Goal: Task Accomplishment & Management: Manage account settings

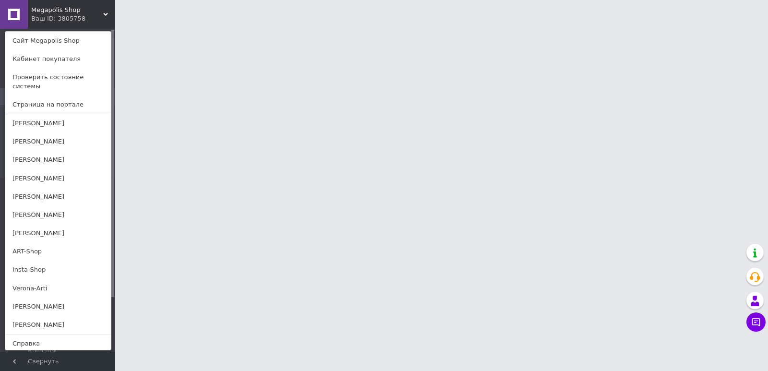
click at [48, 279] on link "Verona-Arti" at bounding box center [58, 288] width 106 height 18
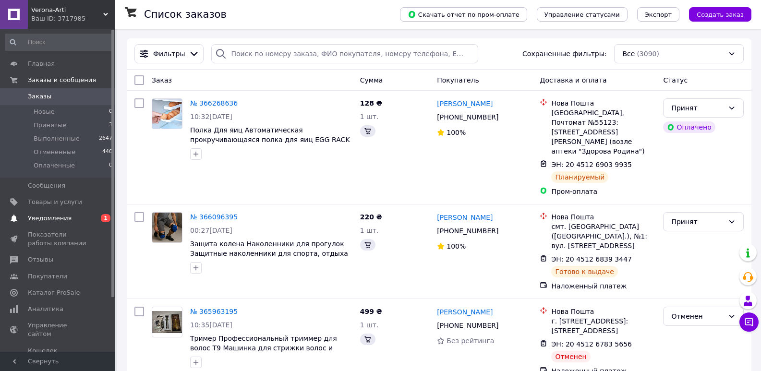
click at [36, 218] on span "Уведомления" at bounding box center [50, 218] width 44 height 9
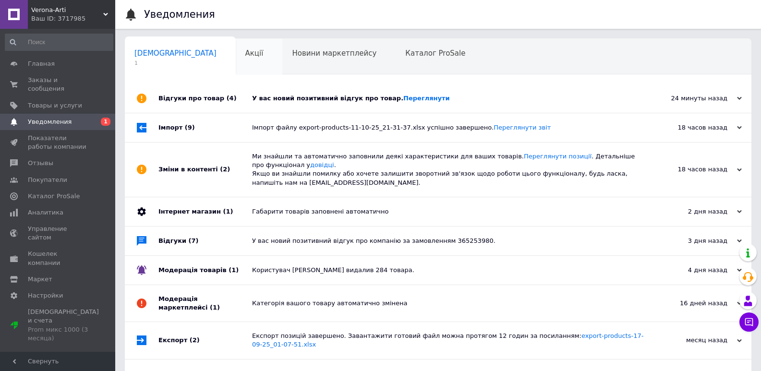
click at [236, 55] on div "Акції 0" at bounding box center [259, 57] width 47 height 36
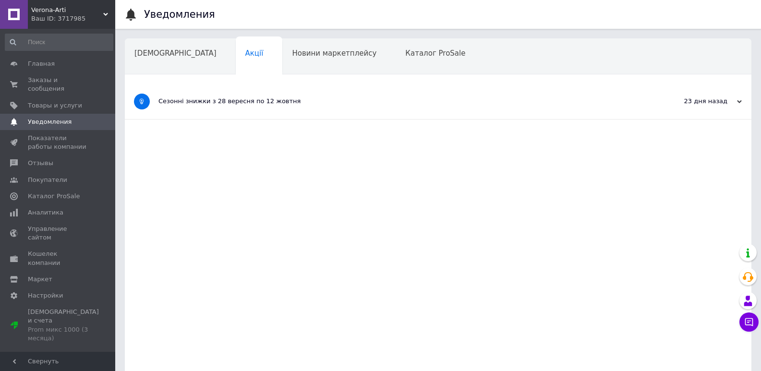
click at [44, 12] on span "Verona-Arti" at bounding box center [67, 10] width 72 height 9
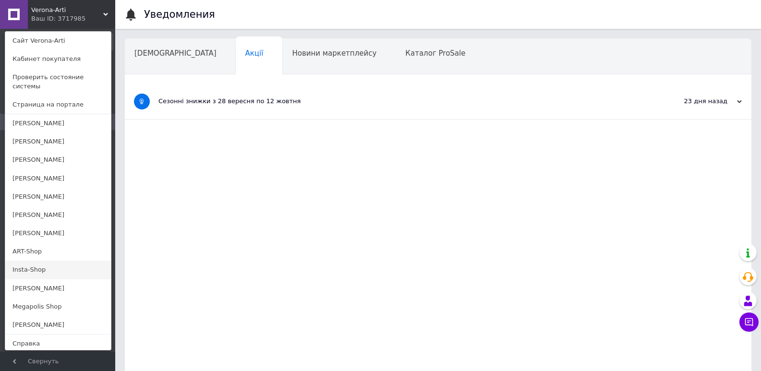
click at [16, 267] on link "Insta-Shop" at bounding box center [58, 270] width 106 height 18
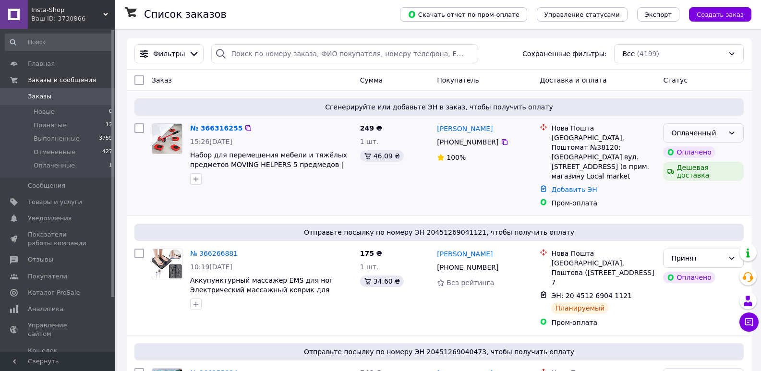
click at [706, 130] on div "Оплаченный" at bounding box center [697, 133] width 53 height 11
click at [693, 158] on li "Принят" at bounding box center [703, 153] width 80 height 17
click at [224, 130] on link "№ 366316255" at bounding box center [216, 128] width 52 height 8
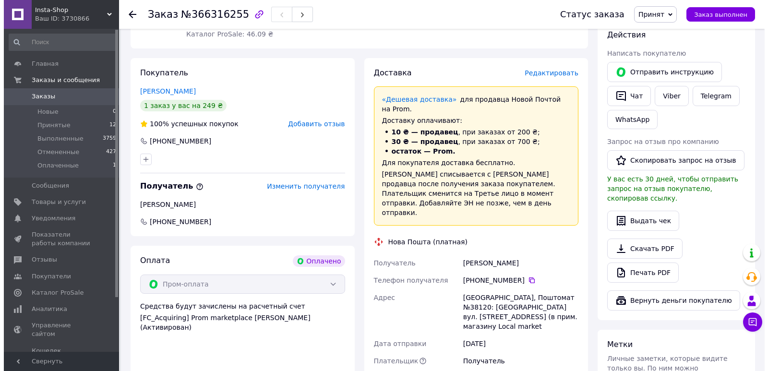
scroll to position [192, 0]
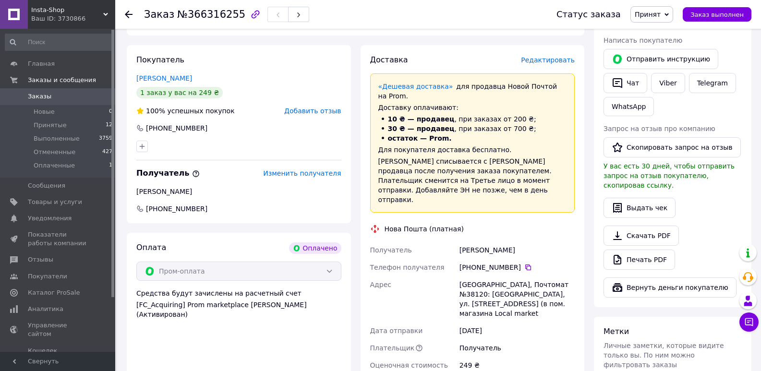
click at [553, 62] on span "Редактировать" at bounding box center [548, 60] width 54 height 8
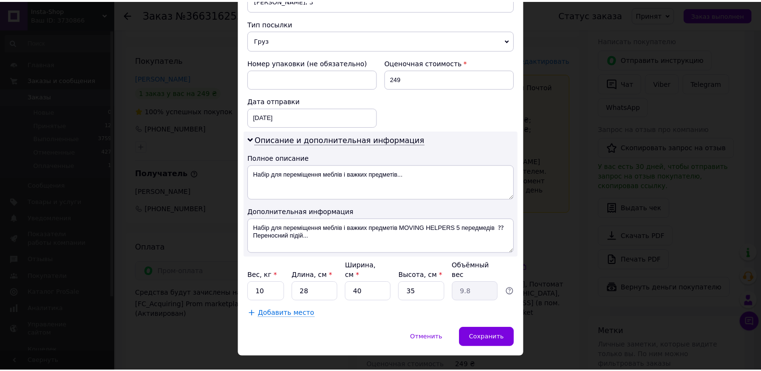
scroll to position [384, 0]
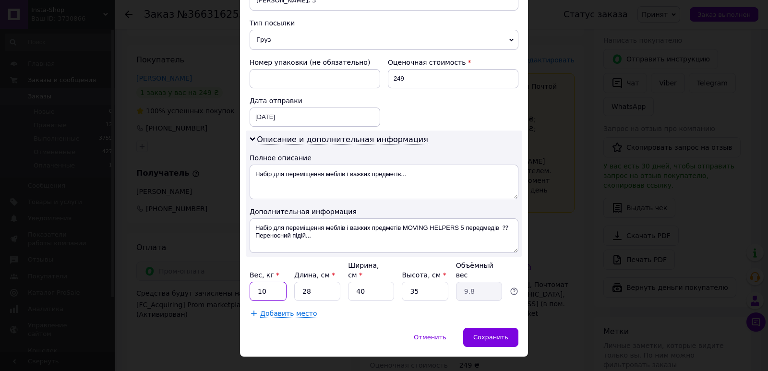
click at [271, 282] on input "10" at bounding box center [268, 291] width 37 height 19
type input "1"
type input "2"
click at [386, 282] on input "40" at bounding box center [371, 291] width 46 height 19
type input "4"
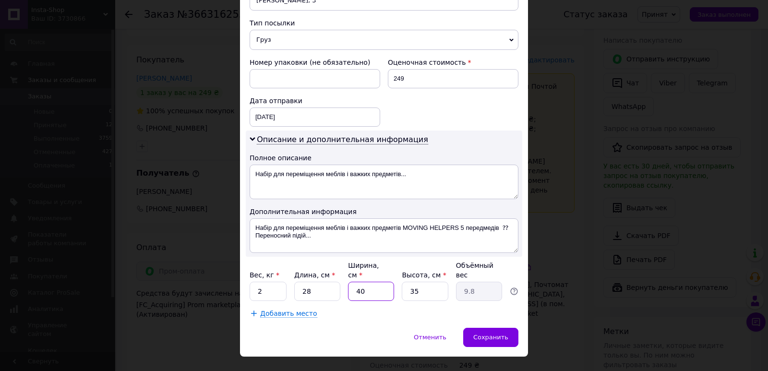
type input "0.98"
type input "9"
type input "2.21"
type input "9"
click at [423, 282] on input "35" at bounding box center [425, 291] width 46 height 19
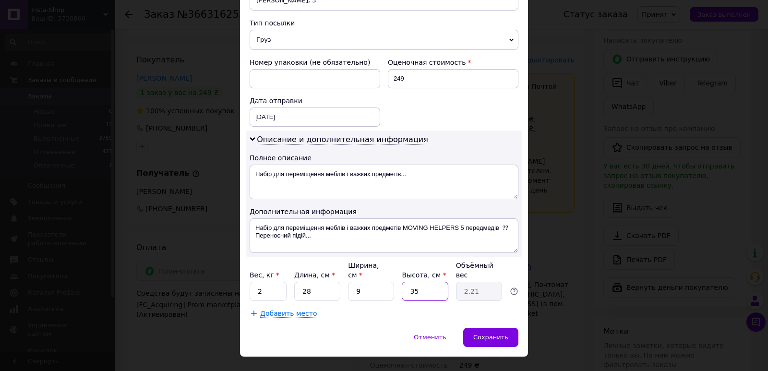
type input "3"
type input "0.19"
type input "8"
type input "0.5"
type input "8"
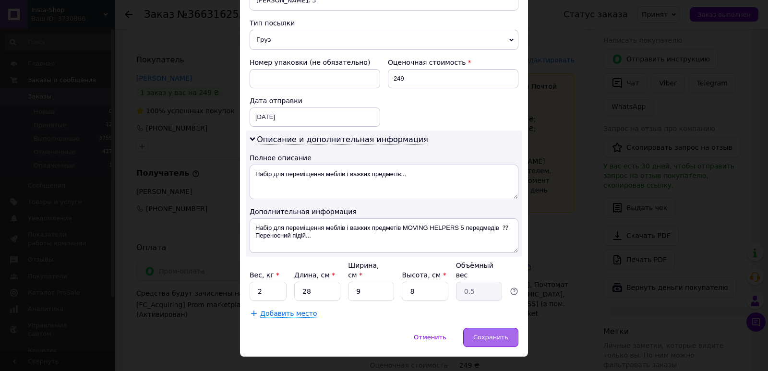
click at [495, 334] on span "Сохранить" at bounding box center [490, 337] width 35 height 7
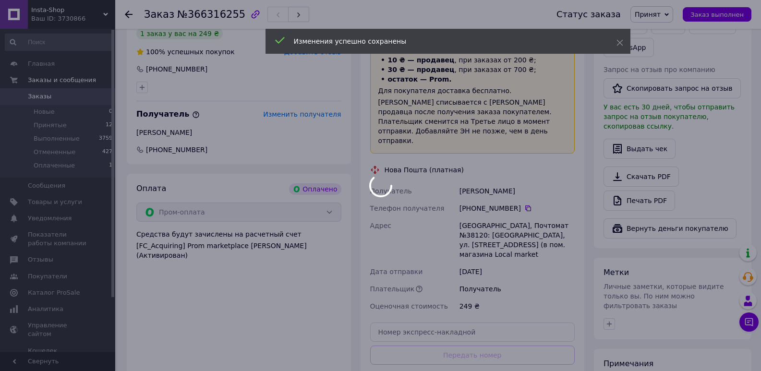
scroll to position [336, 0]
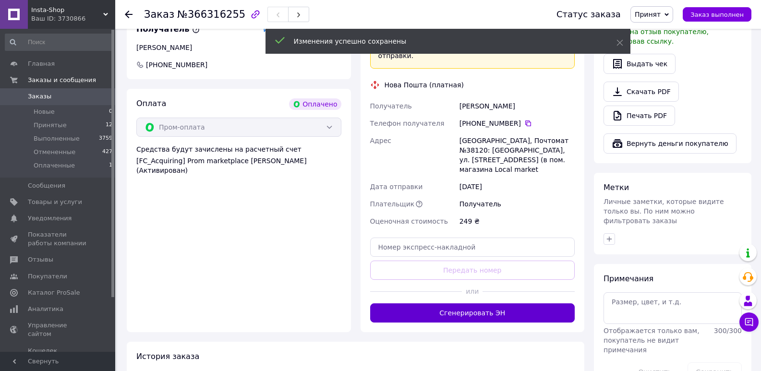
click at [483, 303] on button "Сгенерировать ЭН" at bounding box center [472, 312] width 205 height 19
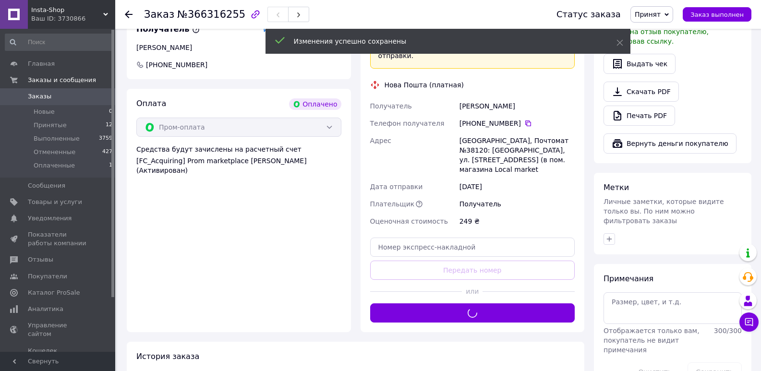
scroll to position [192, 0]
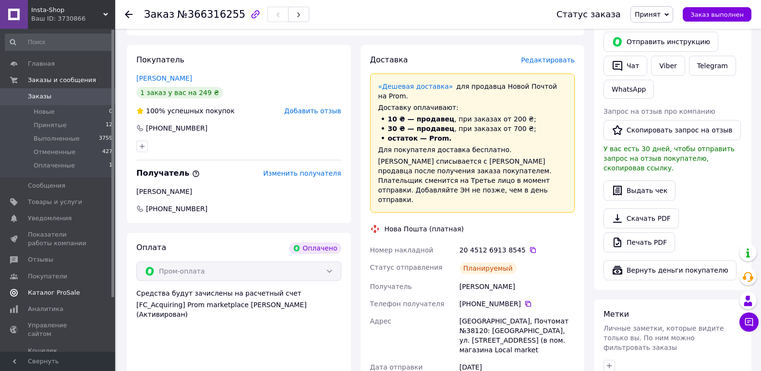
click at [58, 293] on span "Каталог ProSale" at bounding box center [54, 292] width 52 height 9
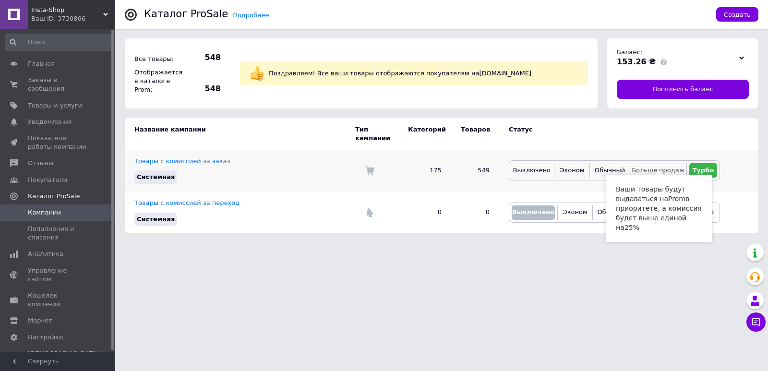
drag, startPoint x: 632, startPoint y: 168, endPoint x: 647, endPoint y: 163, distance: 15.6
click at [632, 168] on div "Больше продаж" at bounding box center [658, 170] width 57 height 14
click at [647, 167] on span "Больше продаж" at bounding box center [658, 170] width 53 height 7
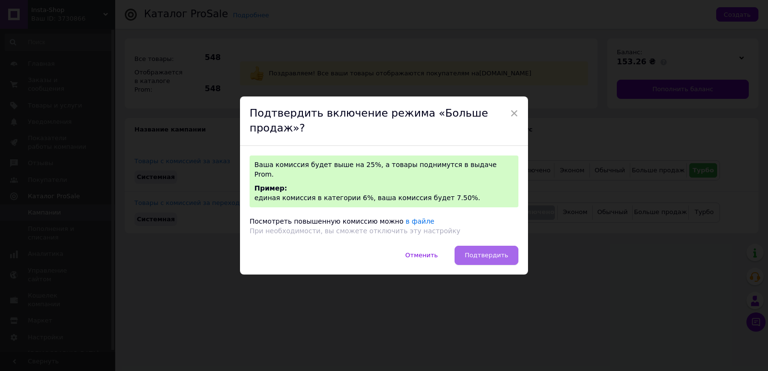
click at [489, 246] on button "Подтвердить" at bounding box center [486, 255] width 64 height 19
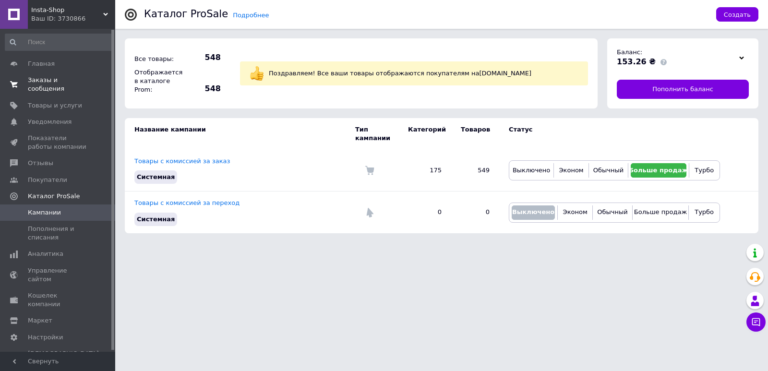
click at [81, 85] on link "Заказы и сообщения 0 0" at bounding box center [59, 84] width 118 height 25
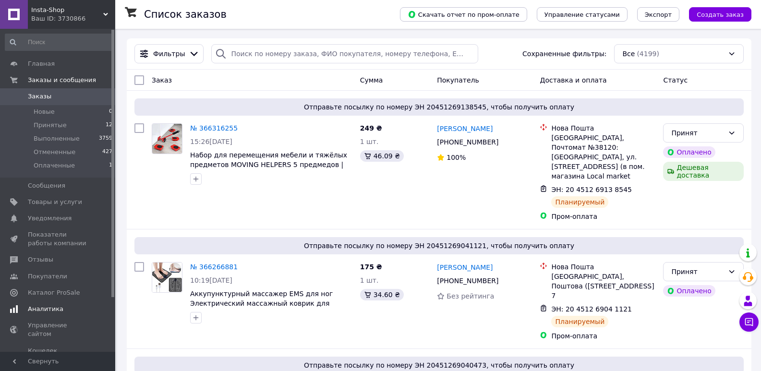
click at [53, 312] on span "Аналитика" at bounding box center [46, 309] width 36 height 9
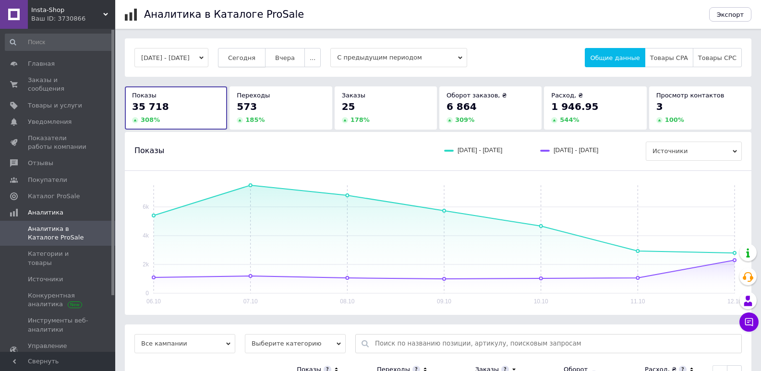
click at [255, 59] on span "Сегодня" at bounding box center [241, 57] width 27 height 7
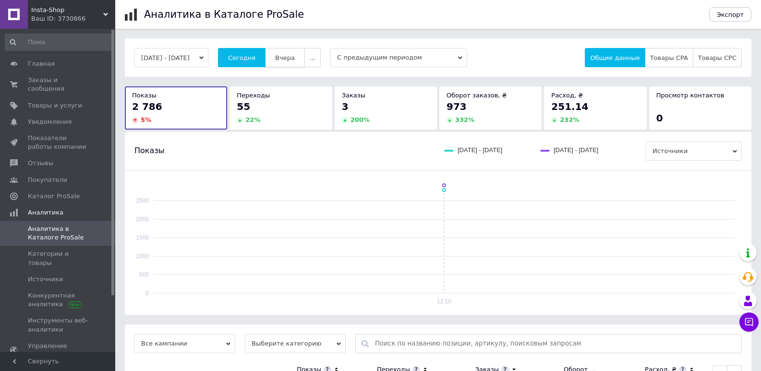
click at [293, 58] on span "Вчера" at bounding box center [285, 57] width 20 height 7
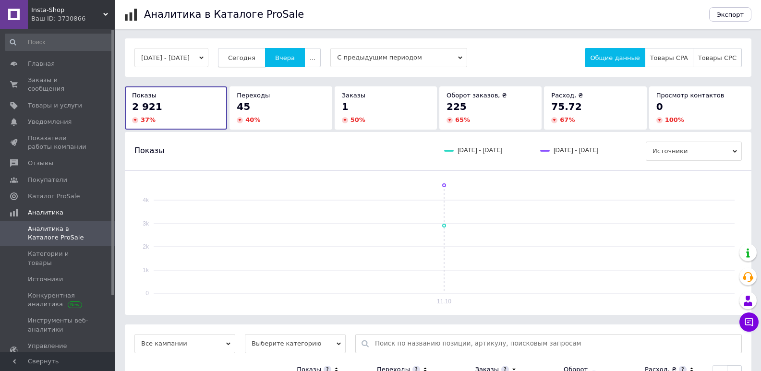
click at [255, 56] on span "Сегодня" at bounding box center [241, 57] width 27 height 7
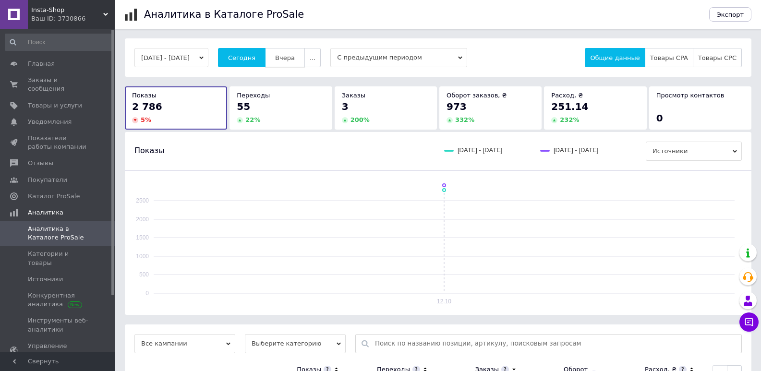
click at [289, 63] on button "Вчера" at bounding box center [285, 57] width 40 height 19
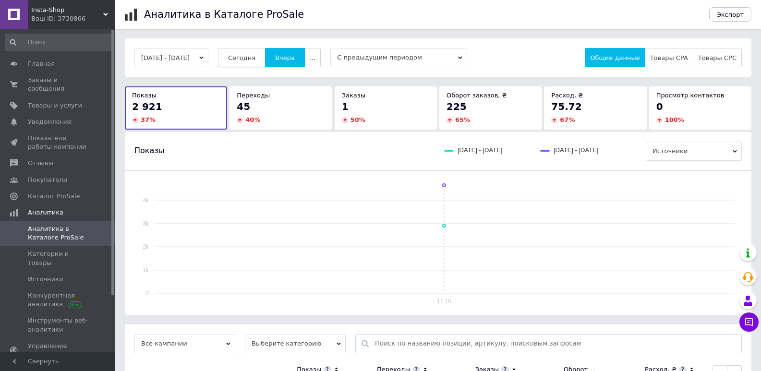
click at [251, 53] on button "Сегодня" at bounding box center [242, 57] width 48 height 19
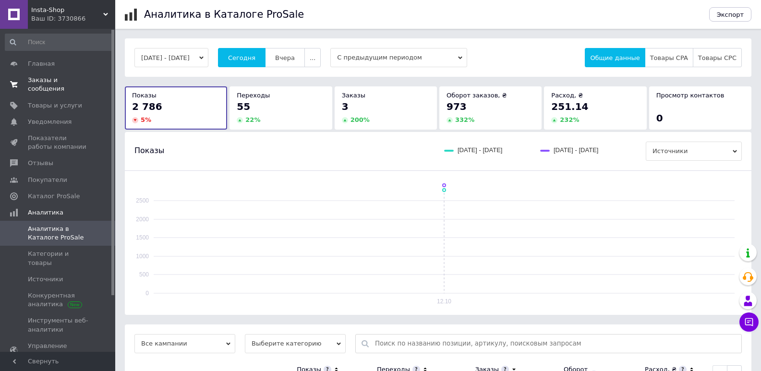
click at [66, 86] on link "Заказы и сообщения 0 0" at bounding box center [59, 84] width 118 height 25
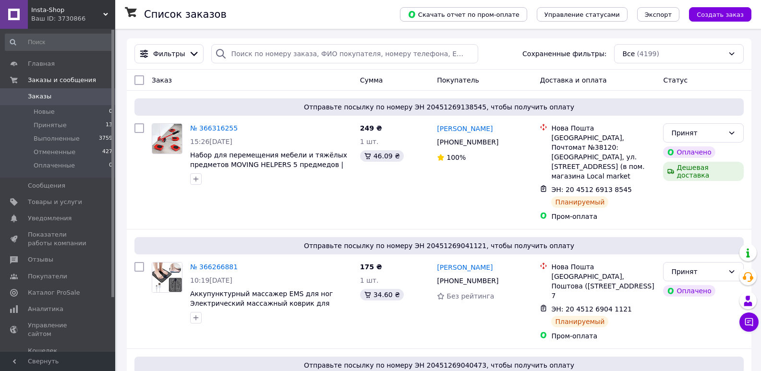
drag, startPoint x: 68, startPoint y: 17, endPoint x: 67, endPoint y: 47, distance: 29.3
click at [68, 16] on div "Ваш ID: 3730866" at bounding box center [73, 18] width 84 height 9
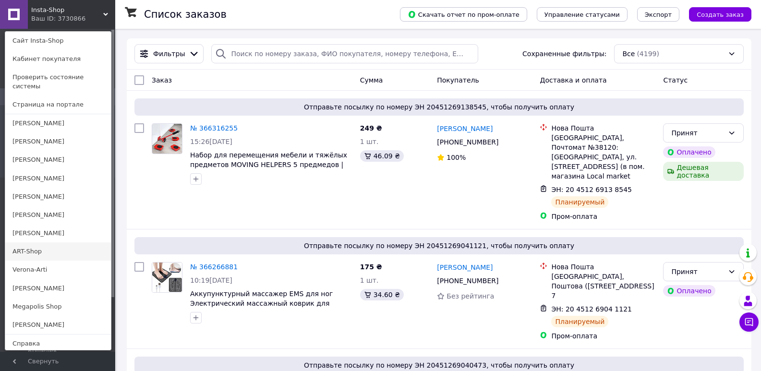
click at [29, 244] on link "ART-Shop" at bounding box center [58, 251] width 106 height 18
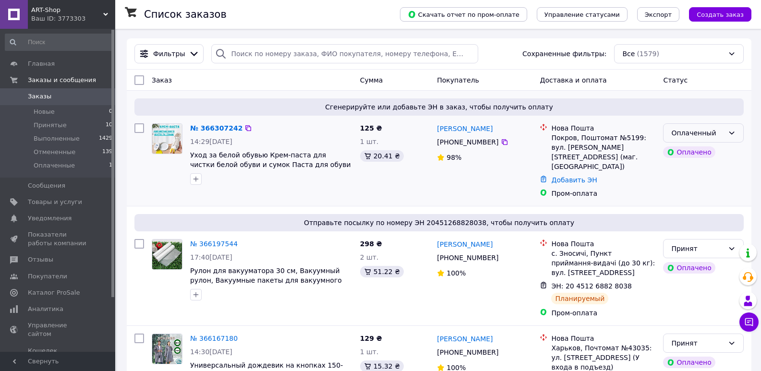
click at [719, 131] on div "Оплаченный" at bounding box center [697, 133] width 53 height 11
click at [689, 155] on li "Принят" at bounding box center [703, 153] width 80 height 17
click at [206, 129] on link "№ 366307242" at bounding box center [214, 128] width 48 height 8
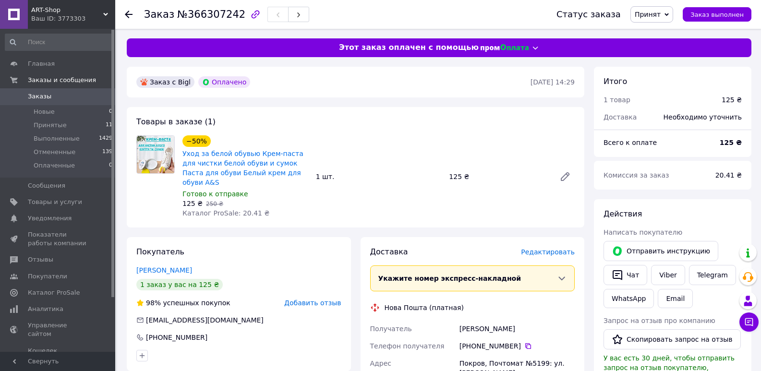
click at [552, 248] on span "Редактировать" at bounding box center [548, 252] width 54 height 8
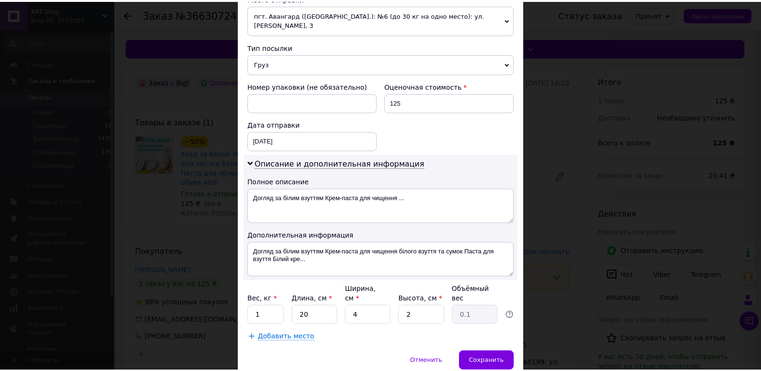
scroll to position [374, 0]
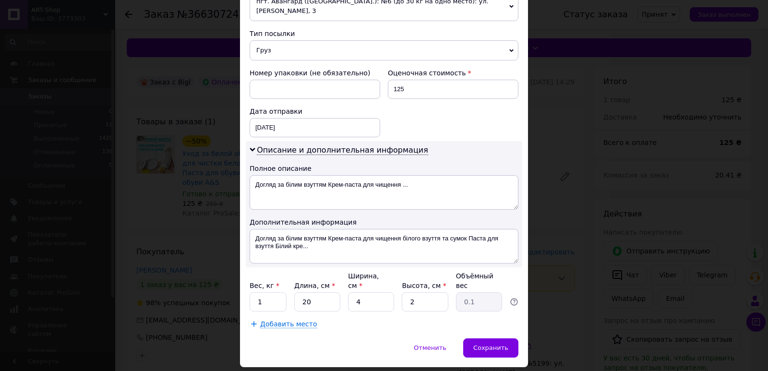
click at [547, 250] on div "× Редактирование доставки Способ доставки Нова Пошта (платная) Плательщик Получ…" at bounding box center [384, 185] width 768 height 371
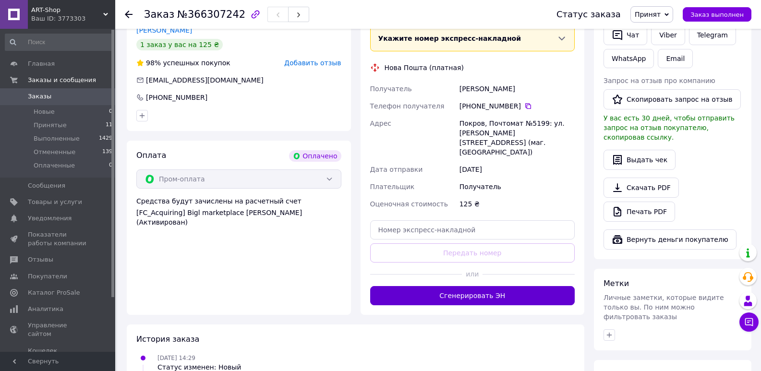
click at [508, 286] on button "Сгенерировать ЭН" at bounding box center [472, 295] width 205 height 19
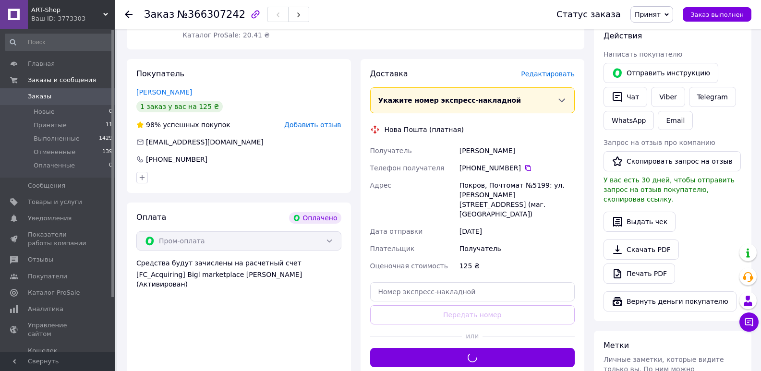
scroll to position [96, 0]
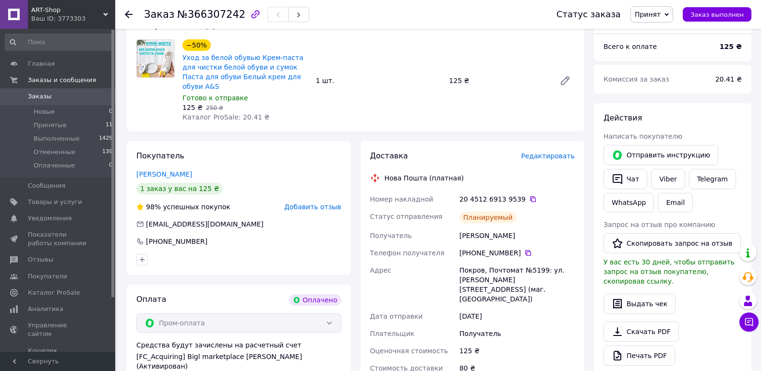
click at [52, 14] on span "ART-Shop" at bounding box center [67, 10] width 72 height 9
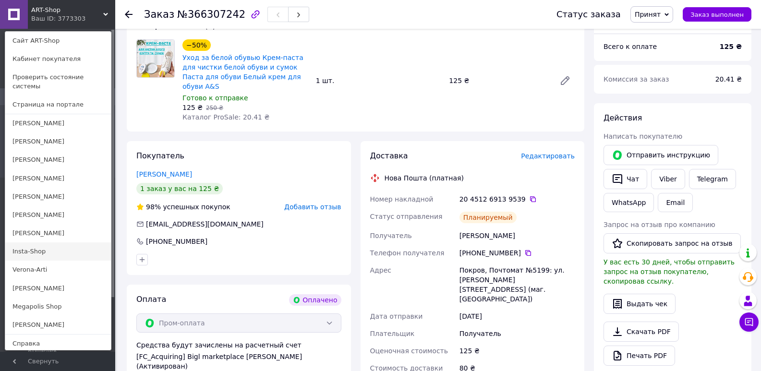
click at [54, 242] on link "Insta-Shop" at bounding box center [58, 251] width 106 height 18
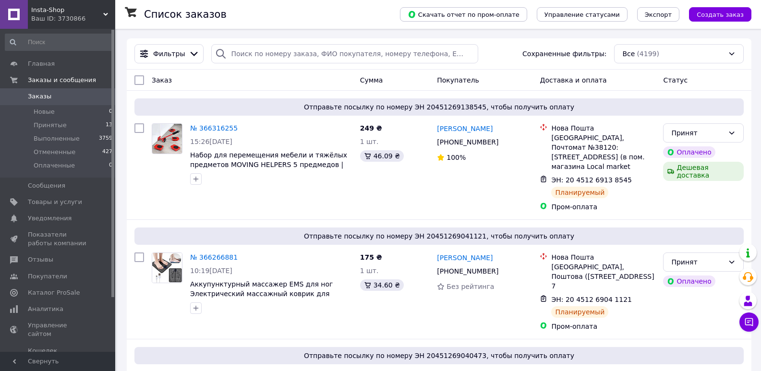
click at [51, 20] on div "Ваш ID: 3730866" at bounding box center [73, 18] width 84 height 9
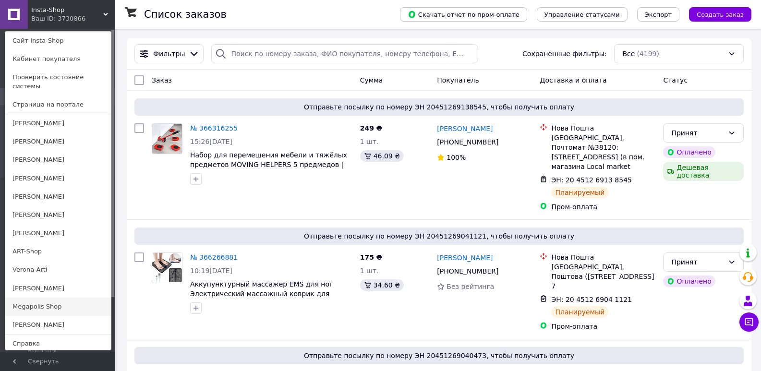
click at [32, 298] on link "Megapolis Shop" at bounding box center [58, 307] width 106 height 18
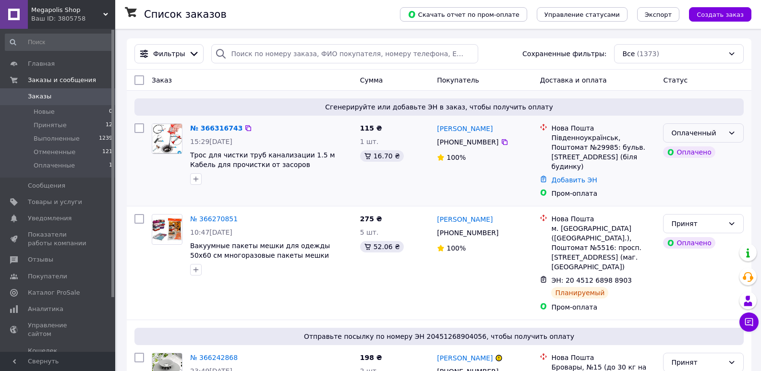
click at [680, 133] on div "Оплаченный" at bounding box center [697, 133] width 53 height 11
click at [685, 149] on li "Принят" at bounding box center [703, 153] width 80 height 17
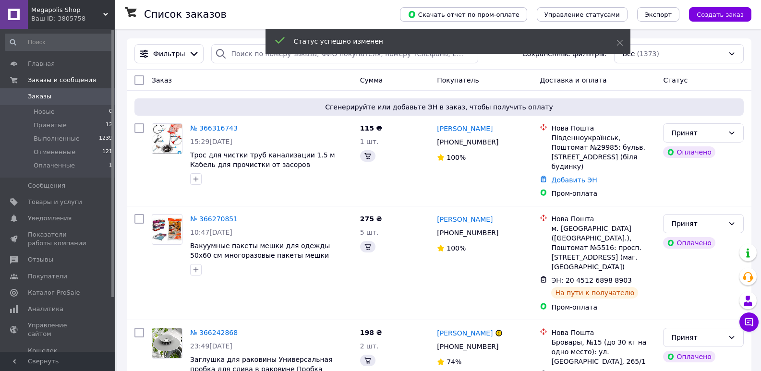
click at [212, 129] on link "№ 366316743" at bounding box center [214, 128] width 48 height 8
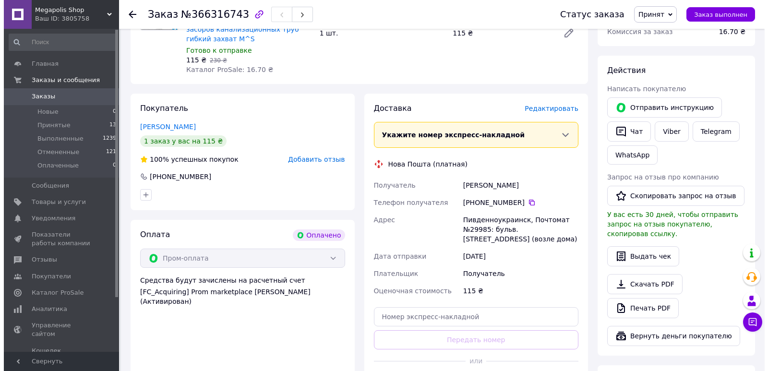
scroll to position [144, 0]
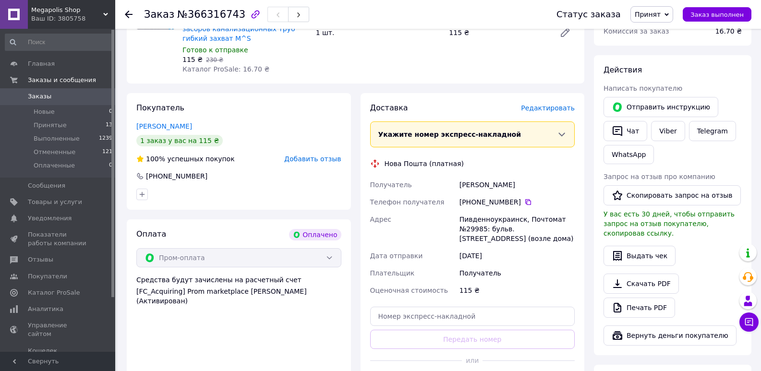
click at [546, 110] on span "Редактировать" at bounding box center [548, 108] width 54 height 8
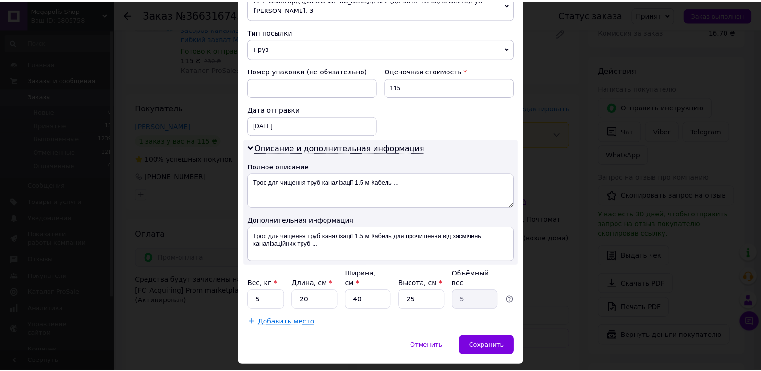
scroll to position [374, 0]
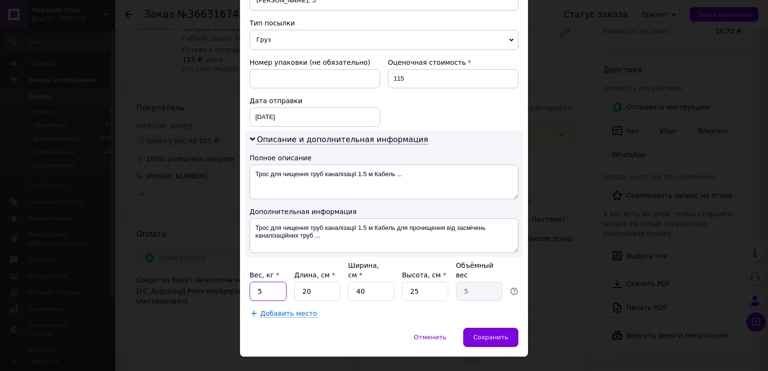
drag, startPoint x: 264, startPoint y: 270, endPoint x: 301, endPoint y: 236, distance: 50.3
click at [264, 282] on input "5" at bounding box center [268, 291] width 37 height 19
type input "1"
click at [362, 282] on input "40" at bounding box center [371, 291] width 46 height 19
type input "4"
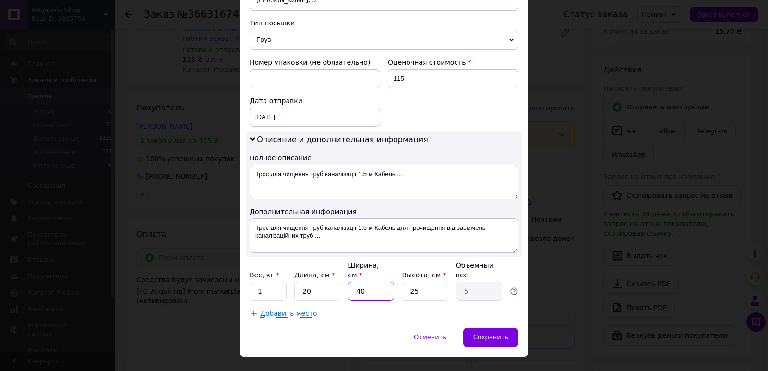
type input "0.5"
type input "2"
type input "0.25"
type input "22"
type input "2.75"
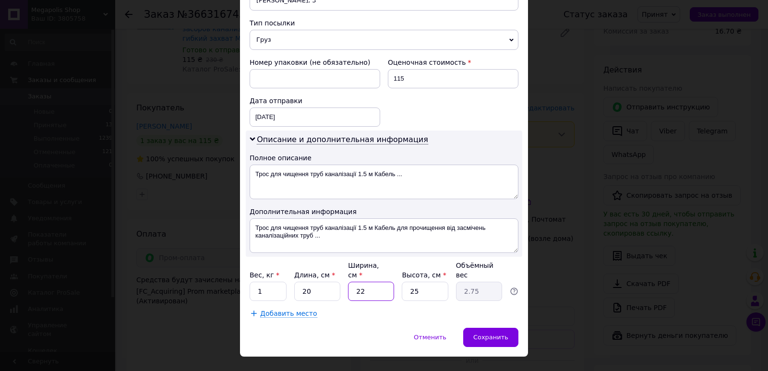
type input "22"
click at [427, 282] on input "25" at bounding box center [425, 291] width 46 height 19
type input "2"
type input "0.22"
type input "2"
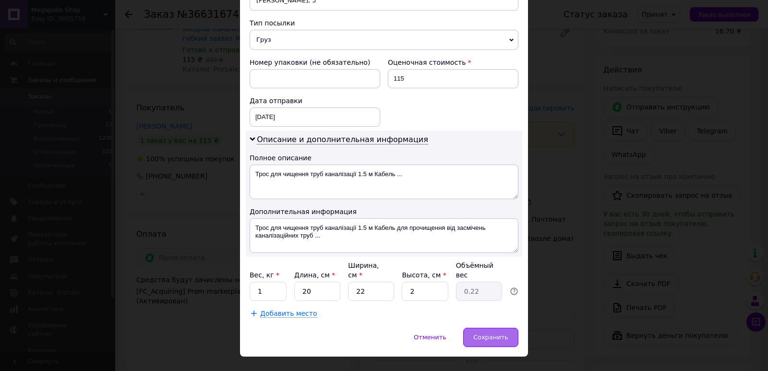
click at [472, 328] on div "Сохранить" at bounding box center [490, 337] width 55 height 19
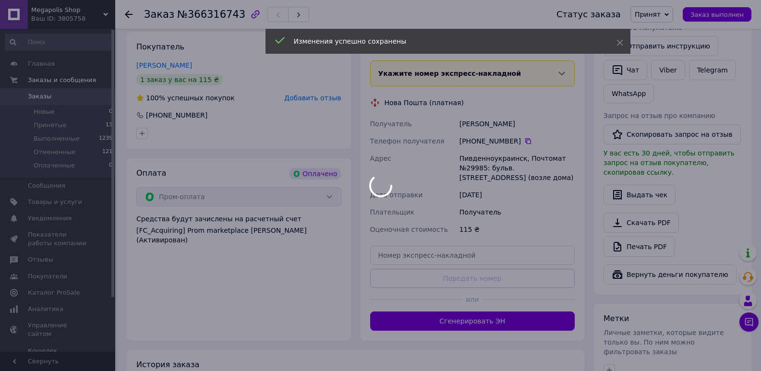
scroll to position [336, 0]
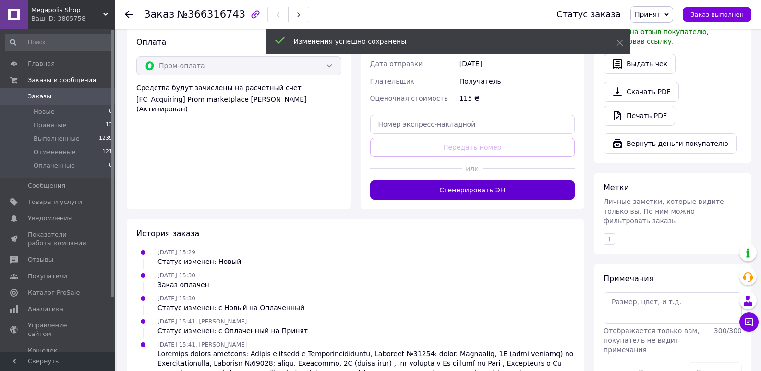
click at [481, 188] on button "Сгенерировать ЭН" at bounding box center [472, 189] width 205 height 19
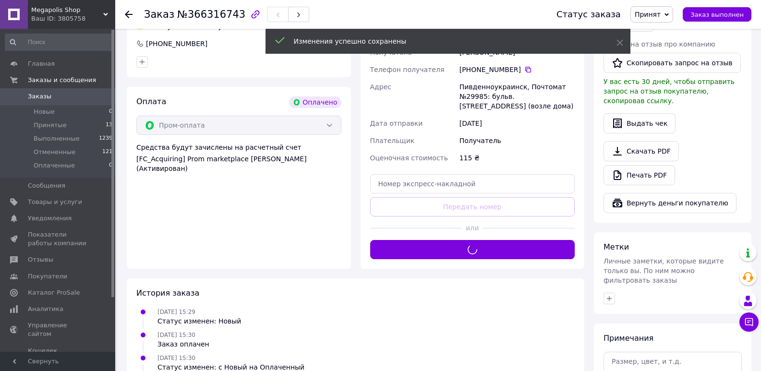
scroll to position [144, 0]
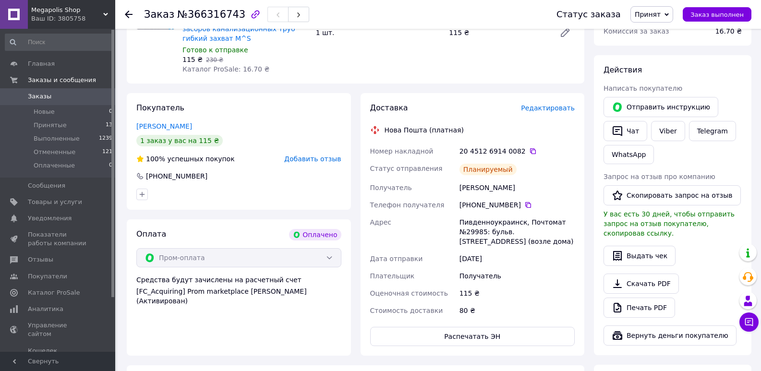
click at [79, 22] on div "Ваш ID: 3805758" at bounding box center [73, 18] width 84 height 9
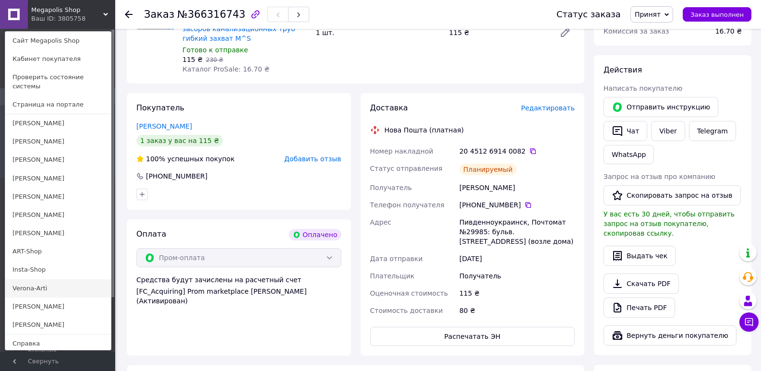
click at [26, 279] on link "Verona-Arti" at bounding box center [58, 288] width 106 height 18
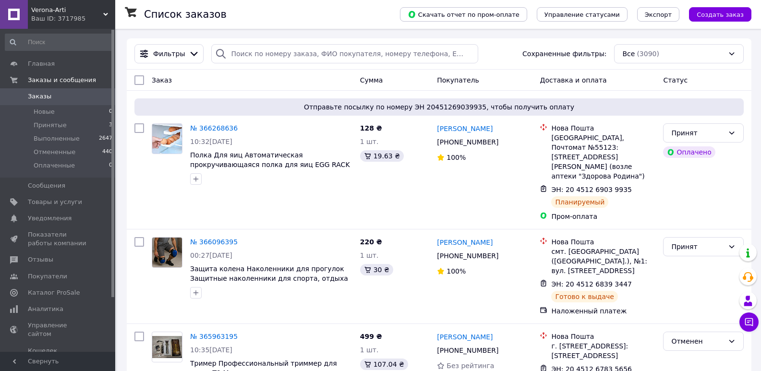
click at [62, 19] on div "Ваш ID: 3717985" at bounding box center [73, 18] width 84 height 9
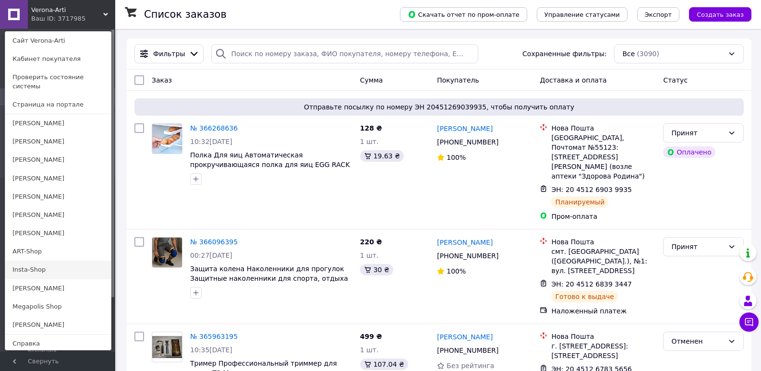
click at [19, 262] on link "Insta-Shop" at bounding box center [58, 270] width 106 height 18
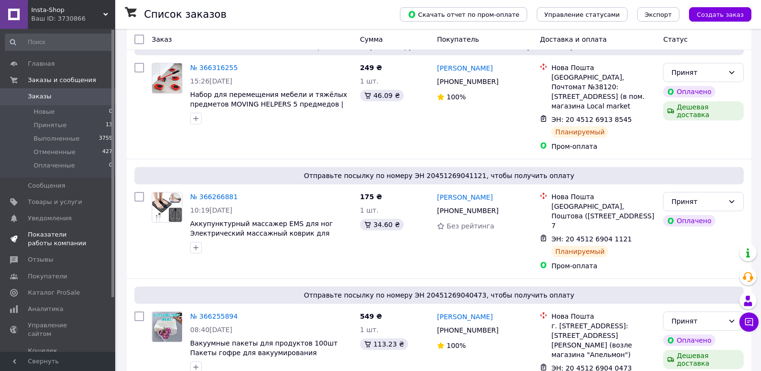
scroll to position [144, 0]
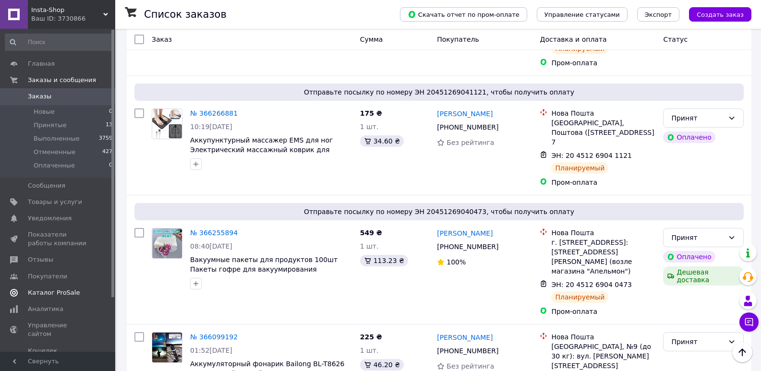
click at [57, 297] on span "Каталог ProSale" at bounding box center [54, 292] width 52 height 9
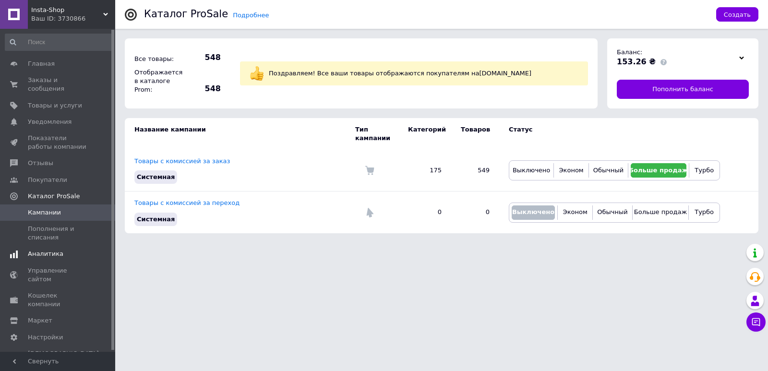
click at [53, 250] on span "Аналитика" at bounding box center [46, 254] width 36 height 9
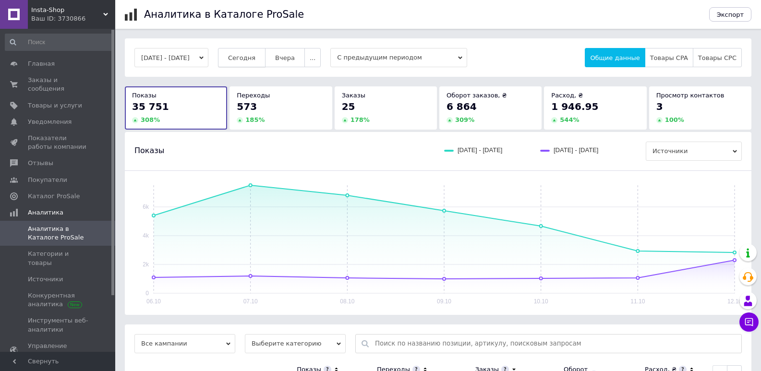
click at [242, 59] on button "Сегодня" at bounding box center [242, 57] width 48 height 19
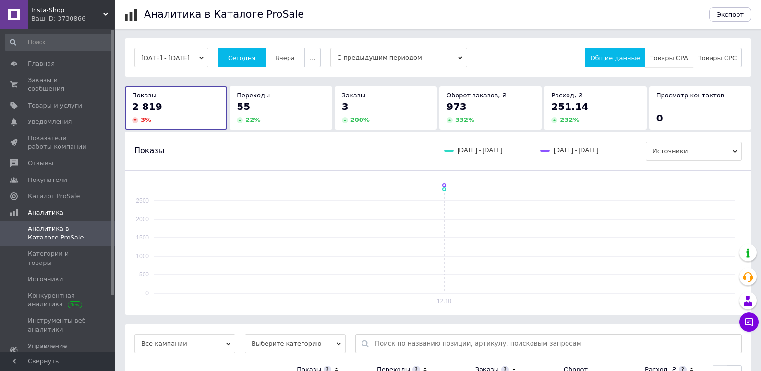
click at [684, 60] on span "Товары CPA" at bounding box center [669, 57] width 38 height 7
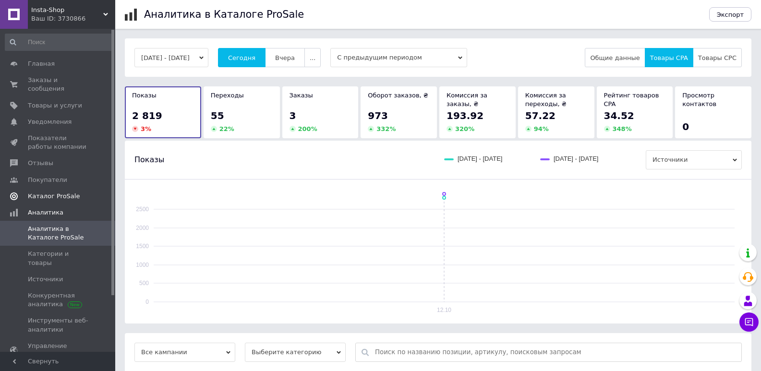
click at [66, 192] on span "Каталог ProSale" at bounding box center [54, 196] width 52 height 9
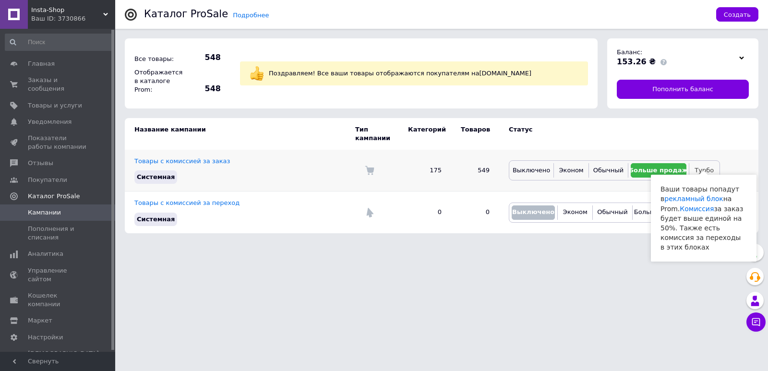
click at [700, 167] on span "Турбо" at bounding box center [703, 170] width 19 height 7
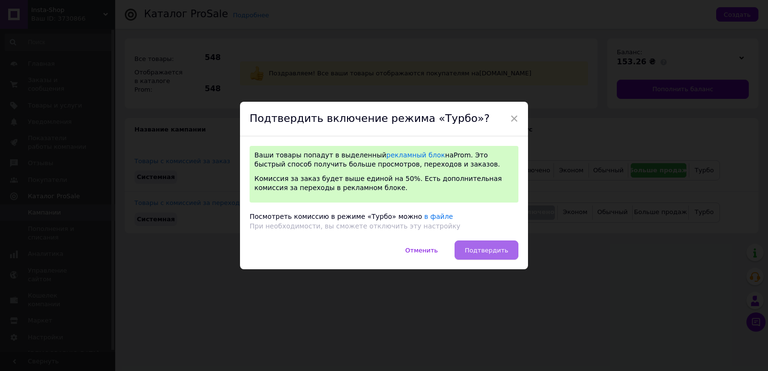
click at [511, 250] on button "Подтвердить" at bounding box center [486, 249] width 64 height 19
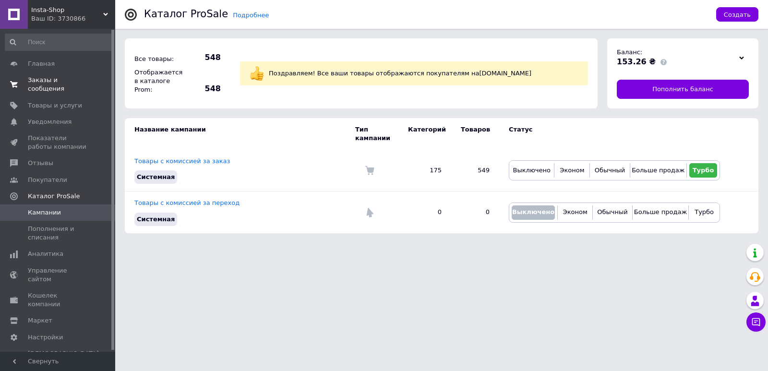
click at [80, 86] on link "Заказы и сообщения 0 0" at bounding box center [59, 84] width 118 height 25
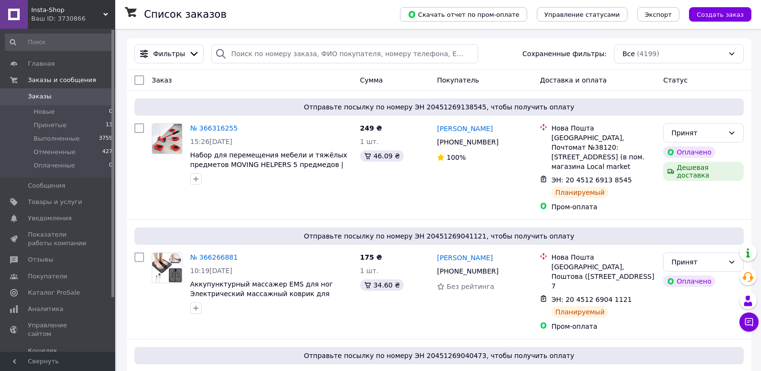
click at [91, 11] on span "Insta-Shop" at bounding box center [67, 10] width 72 height 9
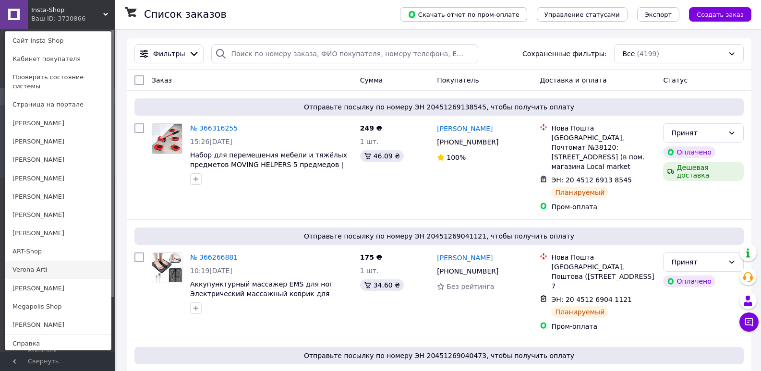
click at [35, 263] on link "Verona-Arti" at bounding box center [58, 270] width 106 height 18
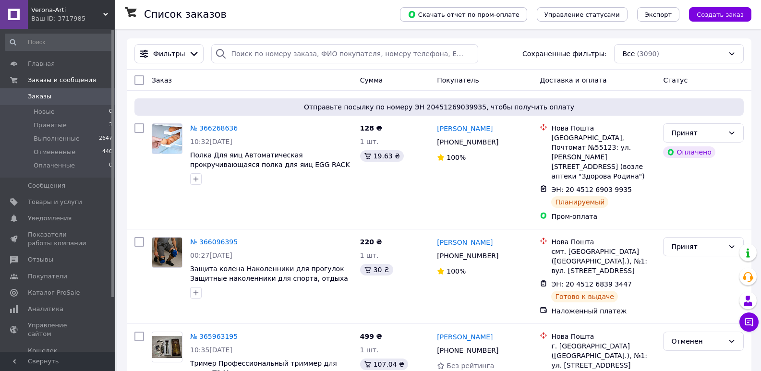
click at [79, 22] on div "Ваш ID: 3717985" at bounding box center [73, 18] width 84 height 9
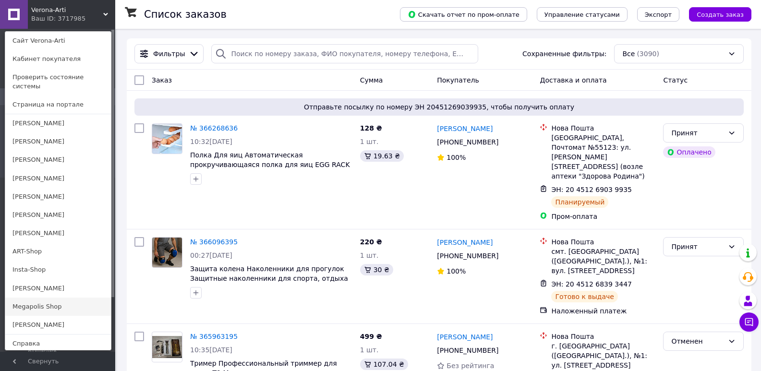
click at [26, 298] on link "Megapolis Shop" at bounding box center [58, 307] width 106 height 18
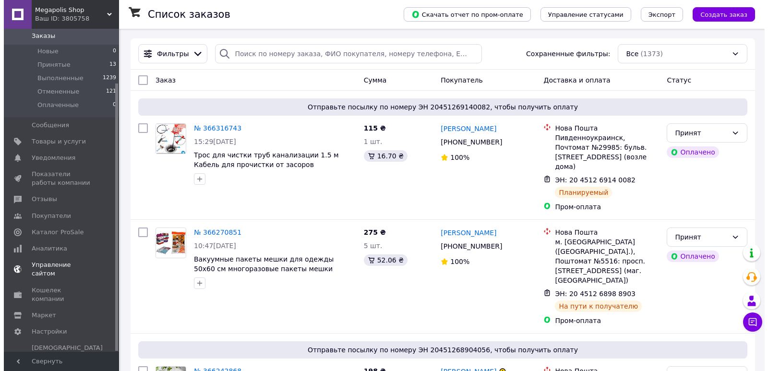
scroll to position [65, 0]
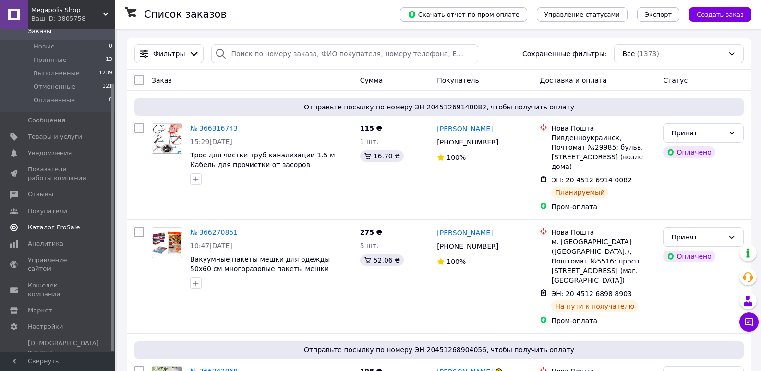
click at [63, 228] on span "Каталог ProSale" at bounding box center [54, 227] width 52 height 9
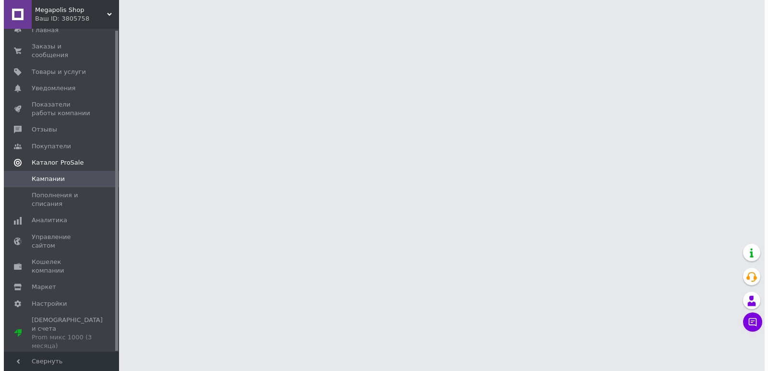
scroll to position [1, 0]
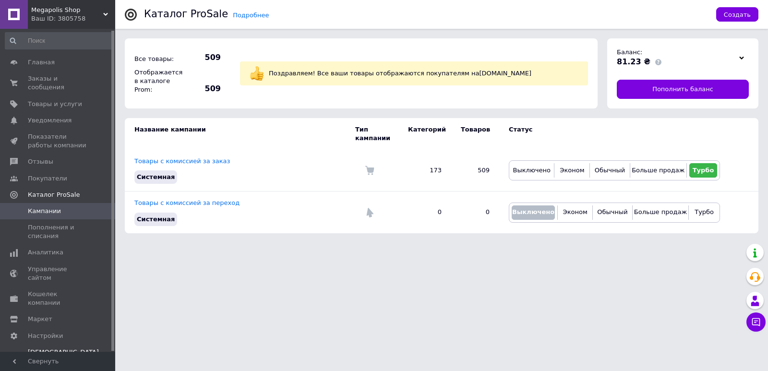
click at [60, 365] on div "Prom микс 1000 (3 месяца)" at bounding box center [63, 373] width 71 height 17
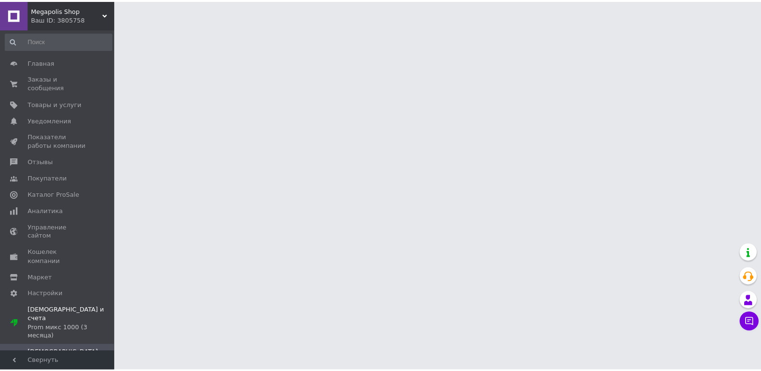
scroll to position [0, 0]
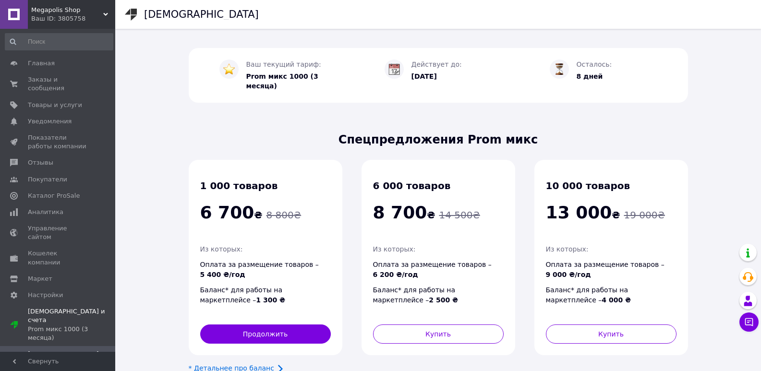
click at [51, 366] on span "Счета" at bounding box center [58, 370] width 61 height 9
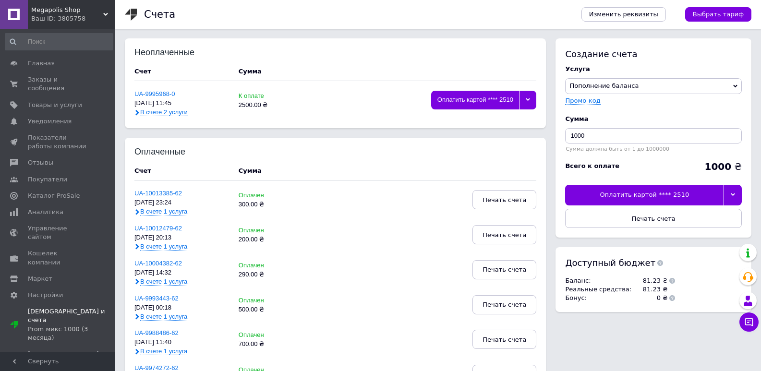
click at [531, 98] on div at bounding box center [527, 100] width 17 height 19
click at [492, 119] on div "Оплатить картой **** 3668" at bounding box center [483, 122] width 95 height 7
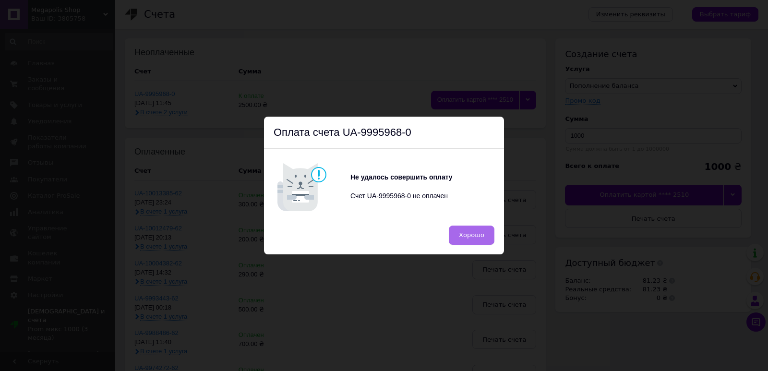
click at [473, 230] on button "Хорошо" at bounding box center [472, 235] width 46 height 19
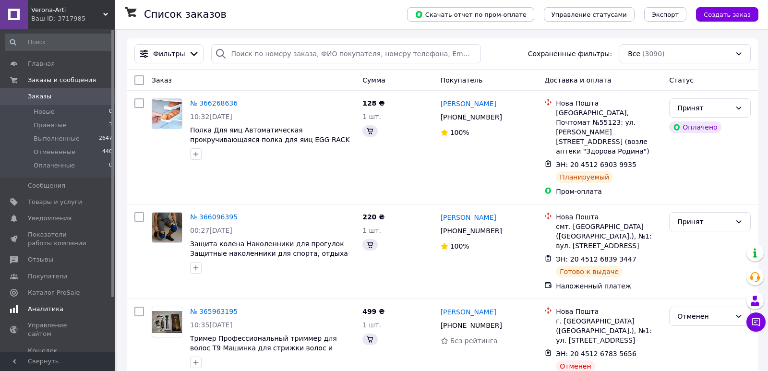
click at [43, 307] on span "Аналитика" at bounding box center [46, 309] width 36 height 9
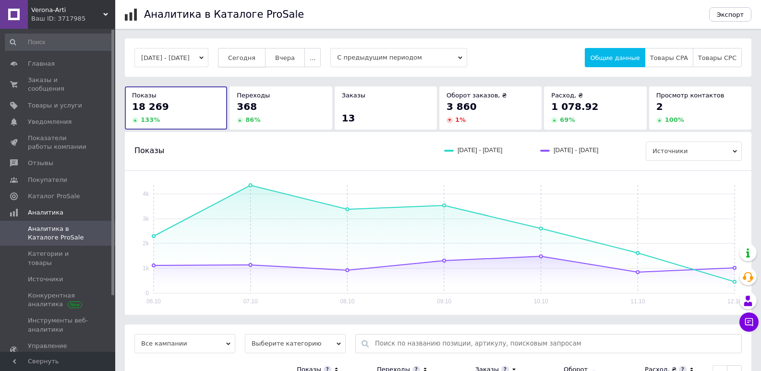
click at [255, 58] on span "Сегодня" at bounding box center [241, 57] width 27 height 7
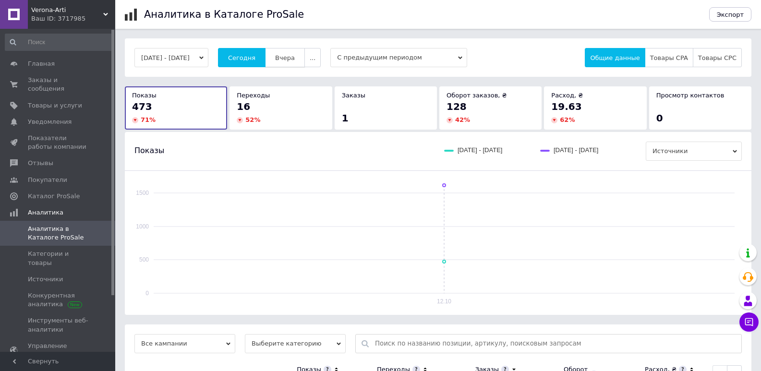
click at [295, 59] on span "Вчера" at bounding box center [285, 57] width 20 height 7
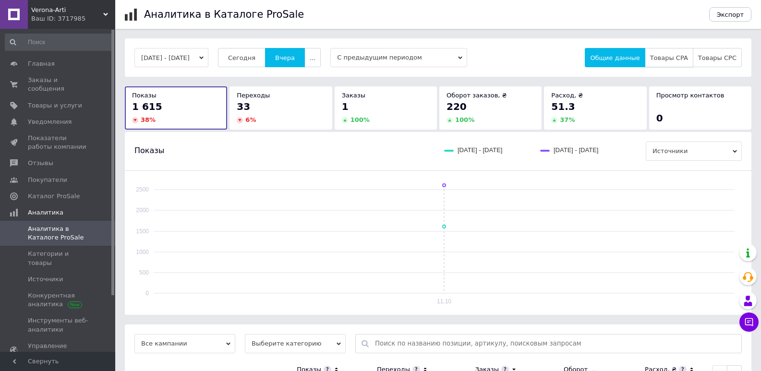
click at [665, 56] on span "Товары CPA" at bounding box center [669, 57] width 38 height 7
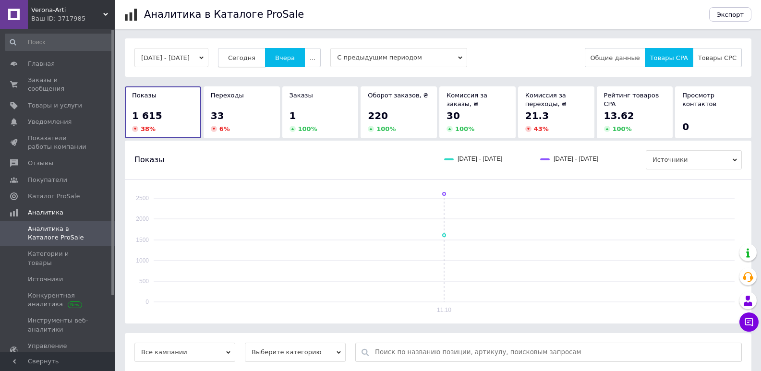
click at [246, 63] on button "Сегодня" at bounding box center [242, 57] width 48 height 19
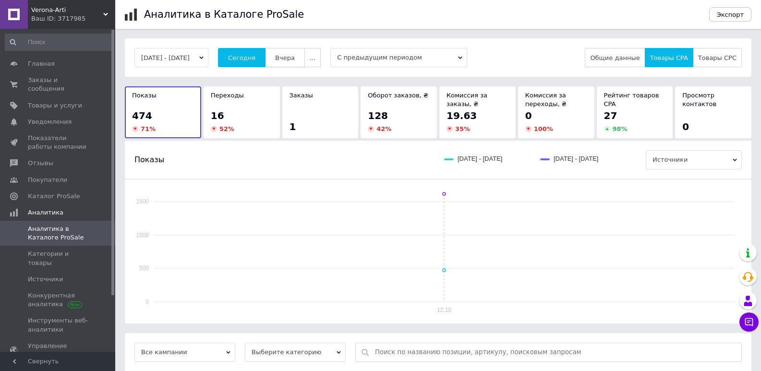
click at [291, 56] on span "Вчера" at bounding box center [285, 57] width 20 height 7
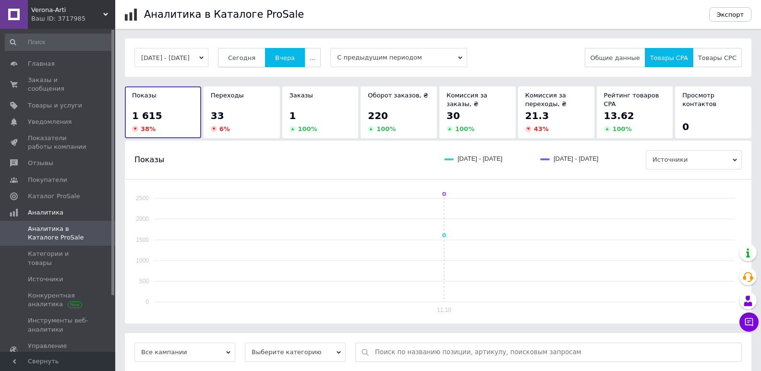
click at [257, 63] on button "Сегодня" at bounding box center [242, 57] width 48 height 19
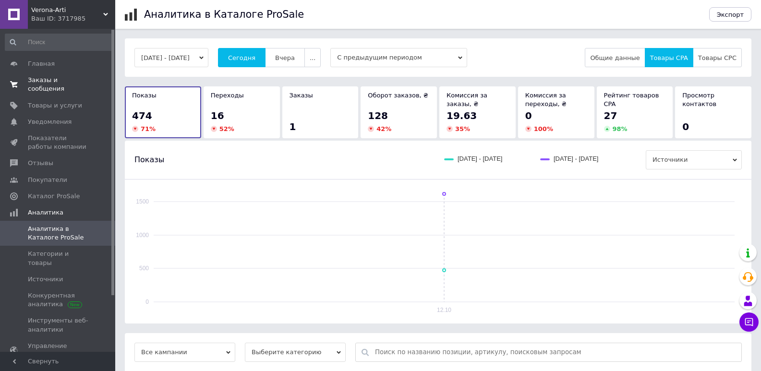
click at [66, 74] on link "Заказы и сообщения 0 0" at bounding box center [59, 84] width 118 height 25
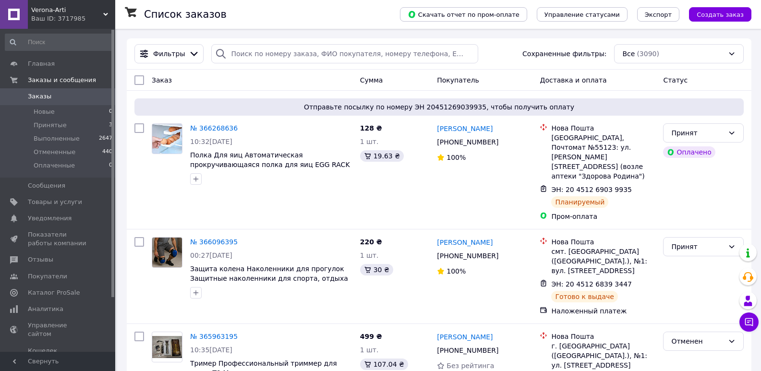
click at [62, 14] on div "Ваш ID: 3717985" at bounding box center [73, 18] width 84 height 9
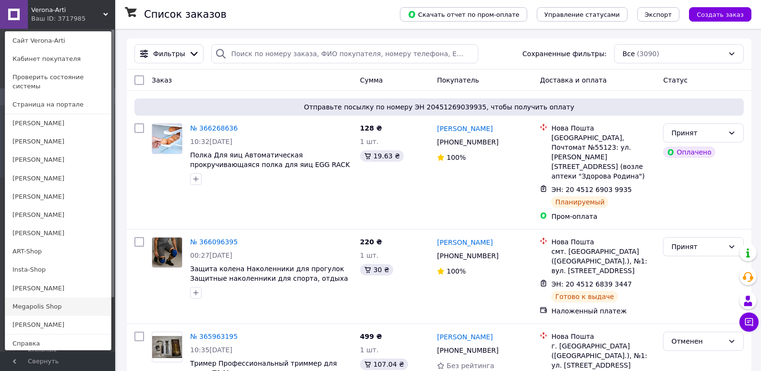
click at [31, 298] on link "Megapolis Shop" at bounding box center [58, 307] width 106 height 18
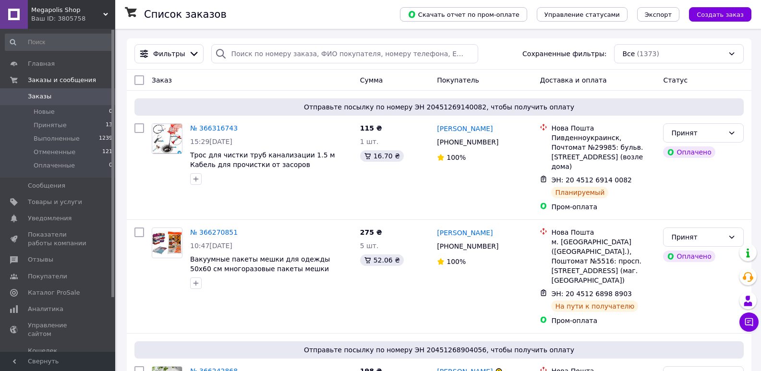
click at [64, 15] on div "Ваш ID: 3805758" at bounding box center [73, 18] width 84 height 9
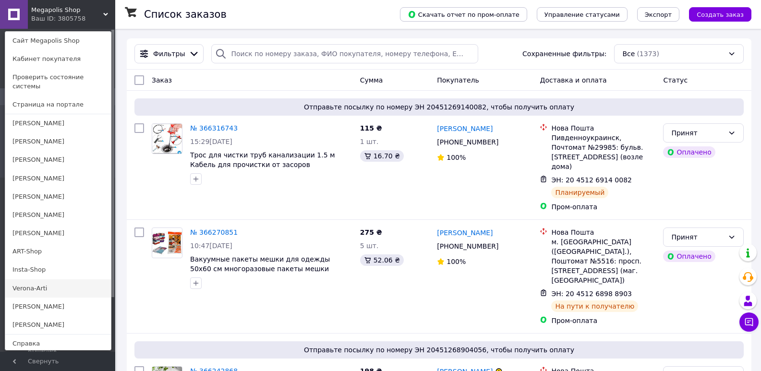
click at [26, 279] on link "Verona-Arti" at bounding box center [58, 288] width 106 height 18
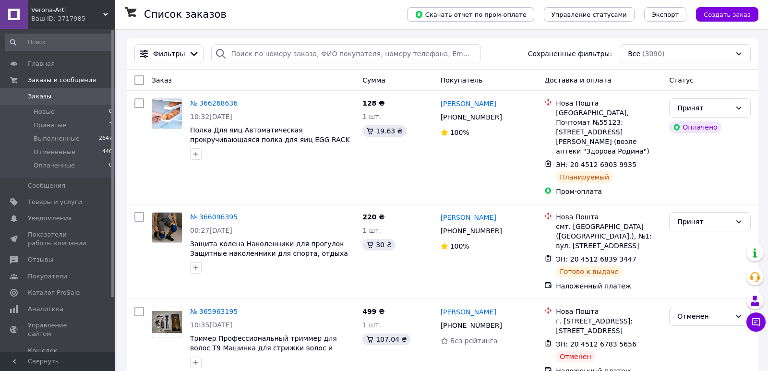
click at [52, 17] on div "Ваш ID: 3717985" at bounding box center [73, 18] width 84 height 9
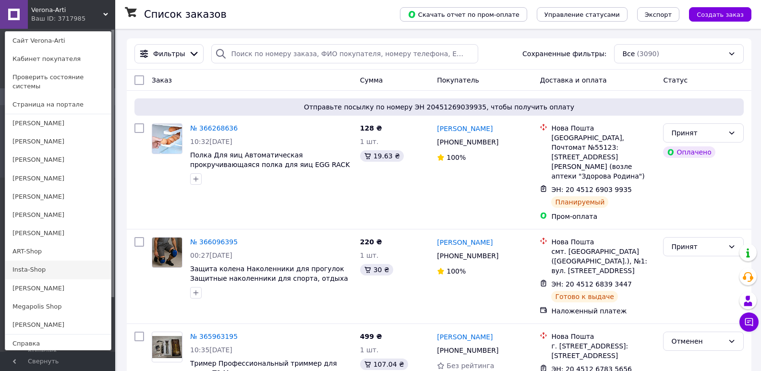
click at [29, 261] on link "Insta-Shop" at bounding box center [58, 270] width 106 height 18
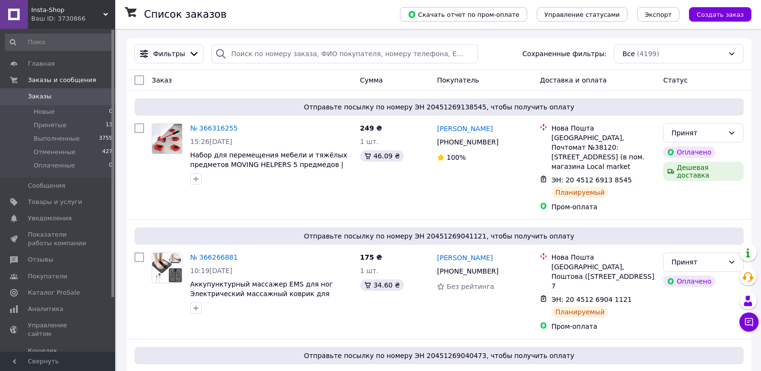
click at [45, 17] on div "Ваш ID: 3730866" at bounding box center [73, 18] width 84 height 9
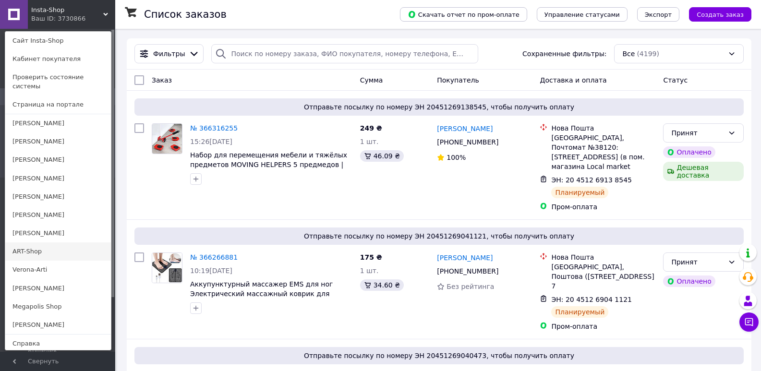
click at [24, 247] on link "ART-Shop" at bounding box center [58, 251] width 106 height 18
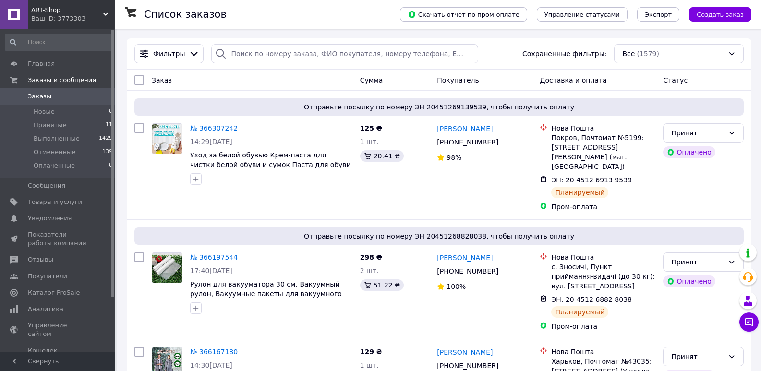
click at [43, 12] on span "ART-Shop" at bounding box center [67, 10] width 72 height 9
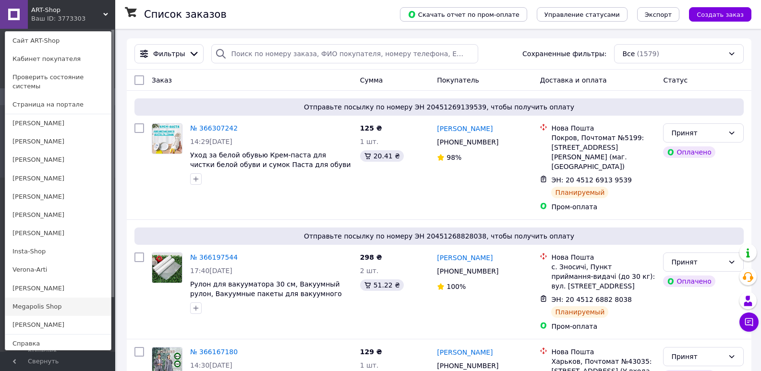
click at [23, 298] on link "Megapolis Shop" at bounding box center [58, 307] width 106 height 18
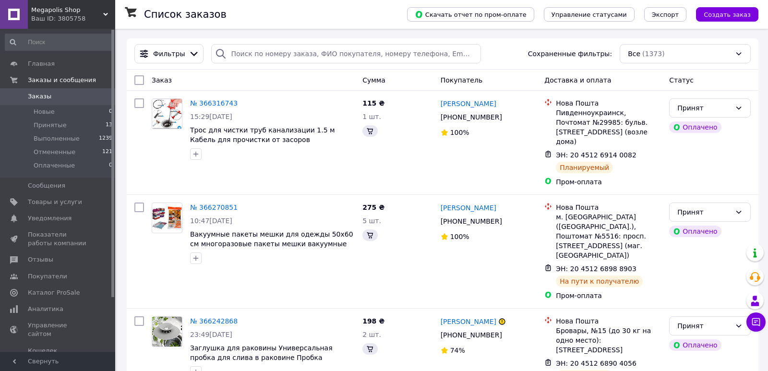
drag, startPoint x: 56, startPoint y: 13, endPoint x: 64, endPoint y: 86, distance: 73.9
click at [56, 13] on span "Megapolis Shop" at bounding box center [67, 10] width 72 height 9
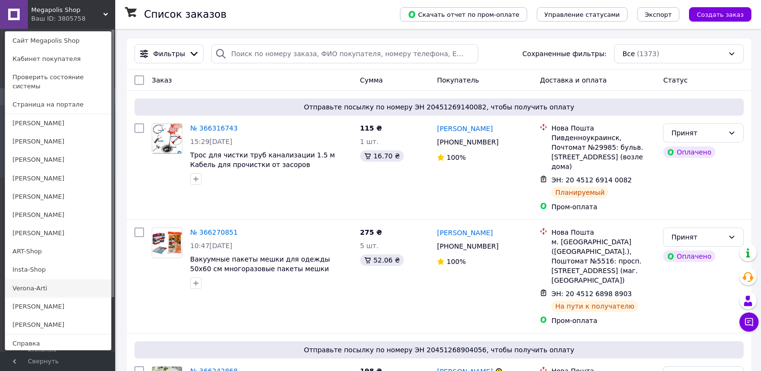
click at [20, 279] on link "Verona-Arti" at bounding box center [58, 288] width 106 height 18
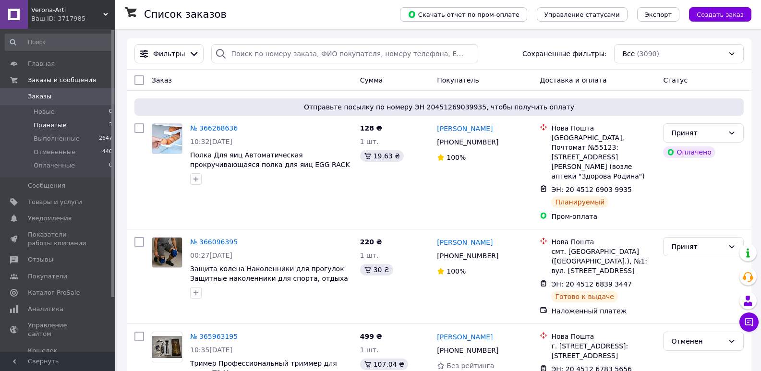
click at [63, 123] on li "Принятые 3" at bounding box center [59, 125] width 118 height 13
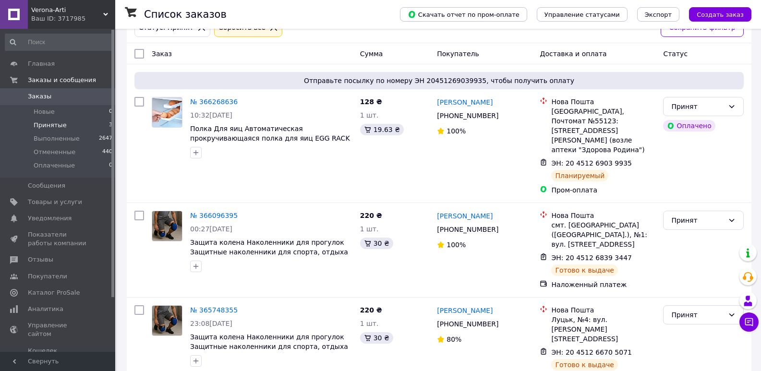
scroll to position [60, 0]
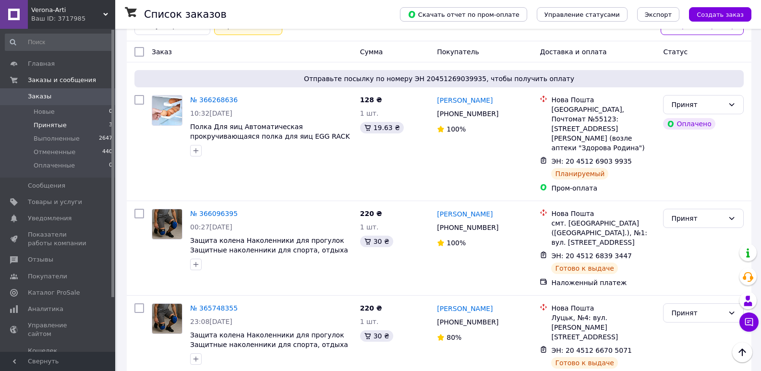
click at [94, 25] on div "Verona-Arti Ваш ID: 3717985" at bounding box center [71, 14] width 87 height 29
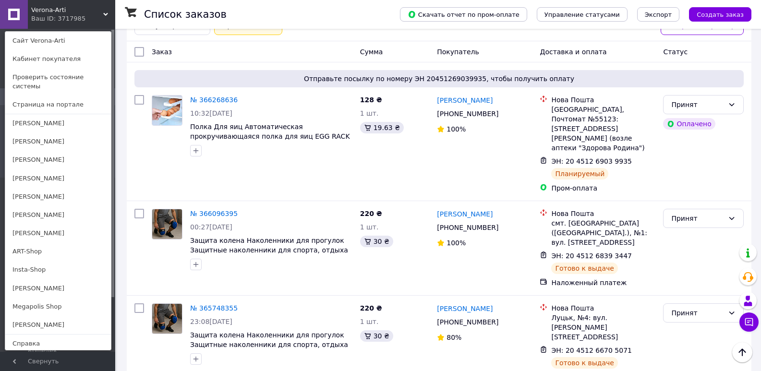
click at [33, 262] on link "Insta-Shop" at bounding box center [58, 270] width 106 height 18
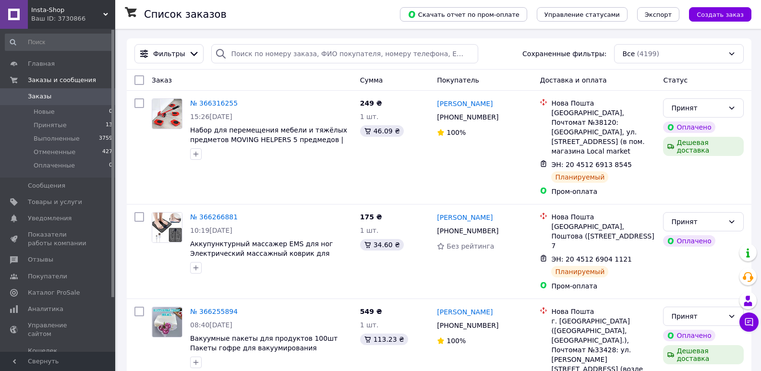
click at [50, 128] on span "Принятые" at bounding box center [50, 125] width 33 height 9
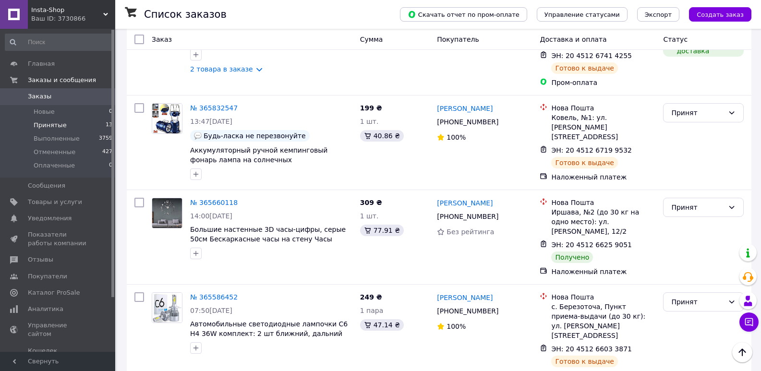
scroll to position [1020, 0]
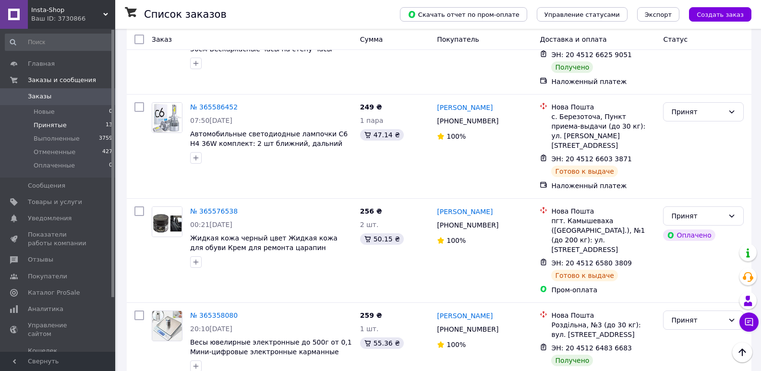
drag, startPoint x: 686, startPoint y: 289, endPoint x: 681, endPoint y: 304, distance: 15.8
click at [680, 310] on li "Выполнен" at bounding box center [703, 314] width 80 height 17
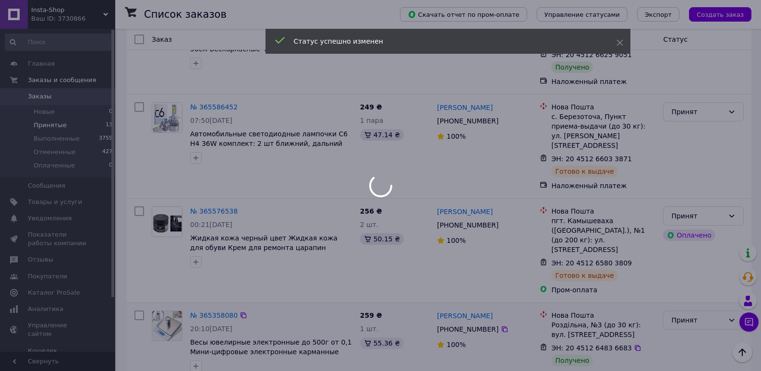
click at [679, 315] on div "Принят" at bounding box center [697, 320] width 53 height 11
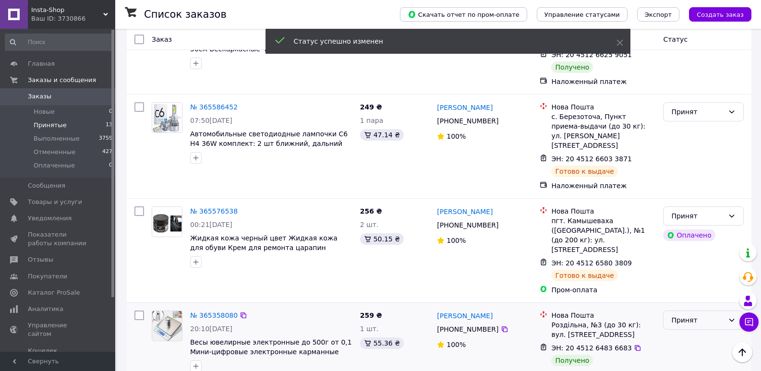
click at [680, 315] on div "Принят" at bounding box center [697, 320] width 53 height 11
click at [679, 230] on li "Выполнен" at bounding box center [703, 229] width 80 height 17
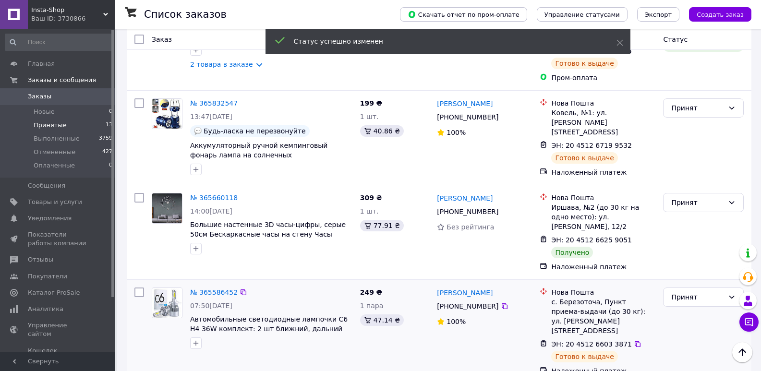
scroll to position [828, 0]
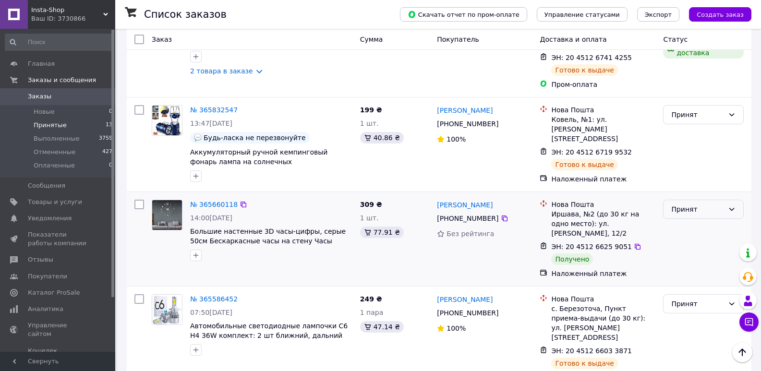
click at [693, 204] on div "Принят" at bounding box center [697, 209] width 53 height 11
click at [688, 145] on li "Выполнен" at bounding box center [703, 147] width 80 height 17
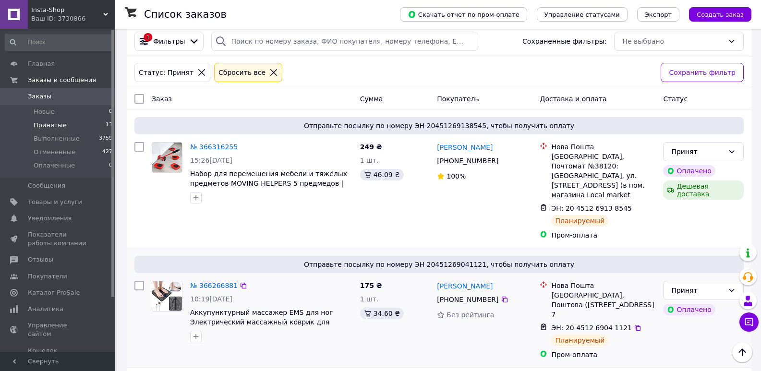
scroll to position [0, 0]
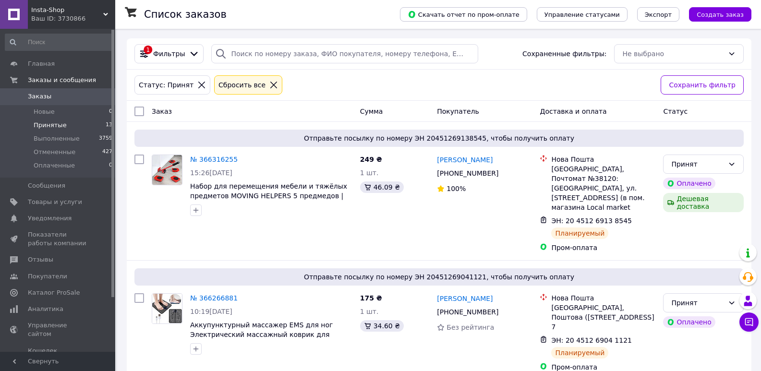
click at [71, 3] on div "Insta-Shop Ваш ID: 3730866" at bounding box center [71, 14] width 87 height 29
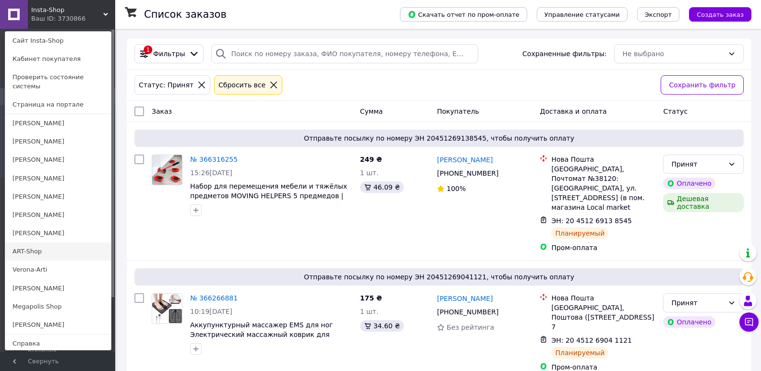
click at [18, 242] on link "ART-Shop" at bounding box center [58, 251] width 106 height 18
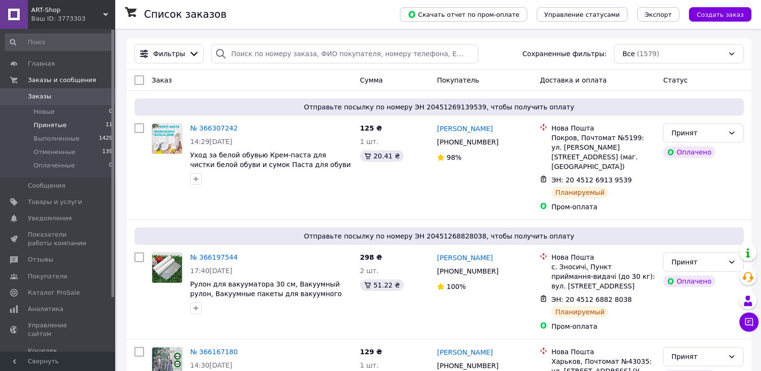
click at [38, 128] on span "Принятые" at bounding box center [50, 125] width 33 height 9
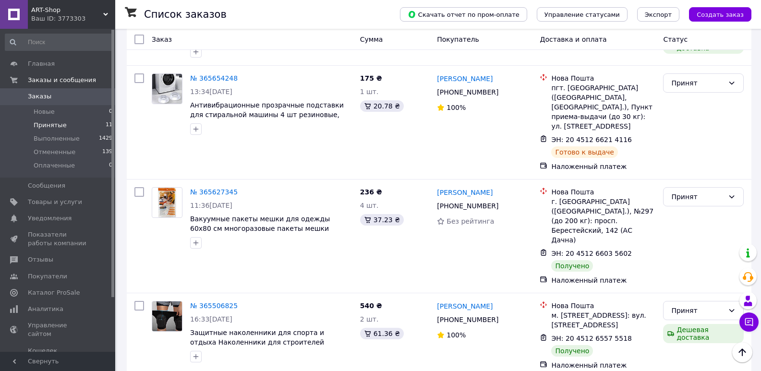
scroll to position [823, 0]
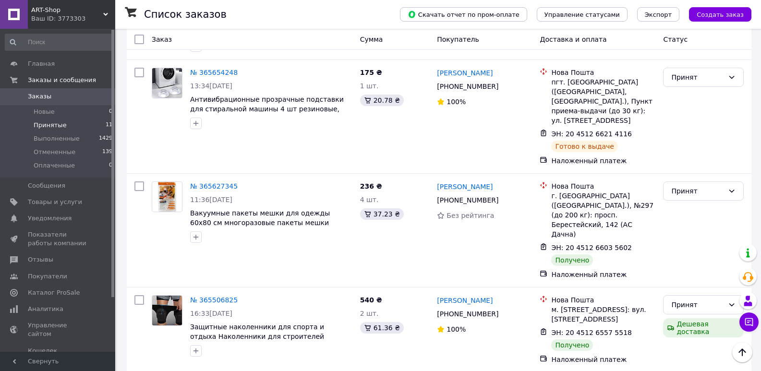
click at [675, 313] on li "Выполнен" at bounding box center [703, 314] width 80 height 17
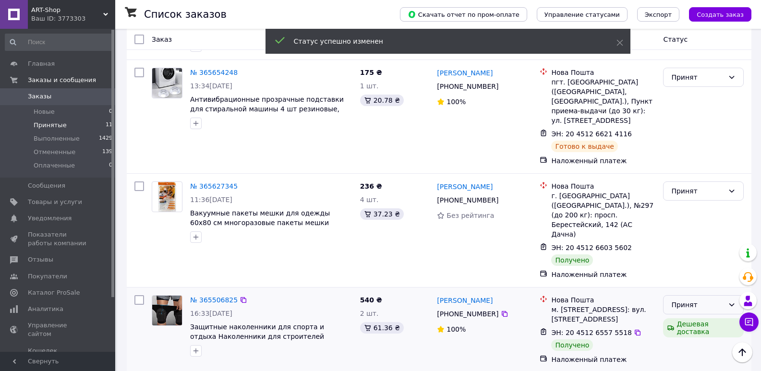
click at [739, 295] on div "Принят" at bounding box center [703, 304] width 81 height 19
click at [712, 231] on li "Выполнен" at bounding box center [703, 229] width 80 height 17
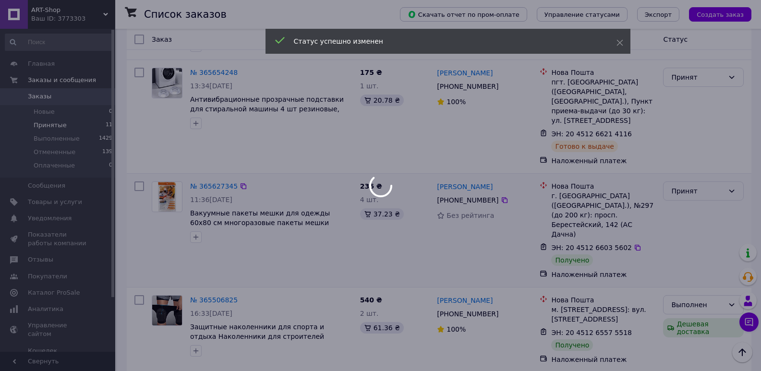
click at [730, 187] on icon at bounding box center [731, 191] width 8 height 8
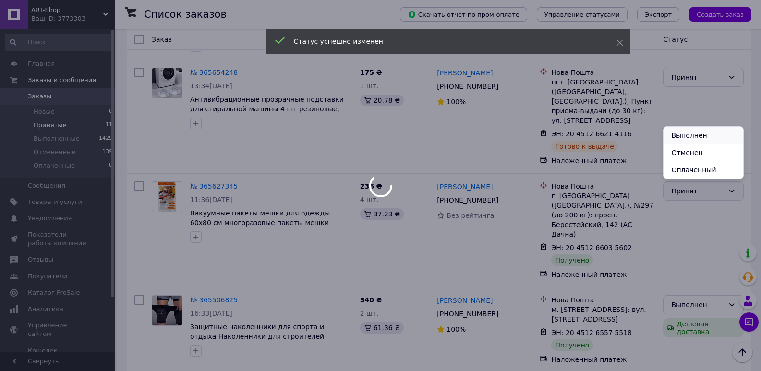
click at [718, 133] on li "Выполнен" at bounding box center [703, 135] width 80 height 17
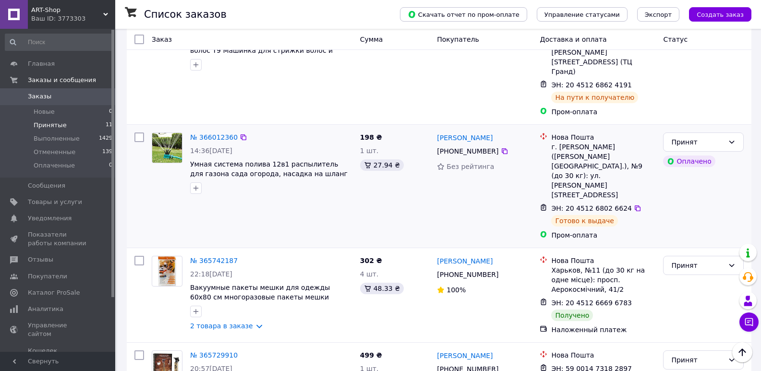
scroll to position [440, 0]
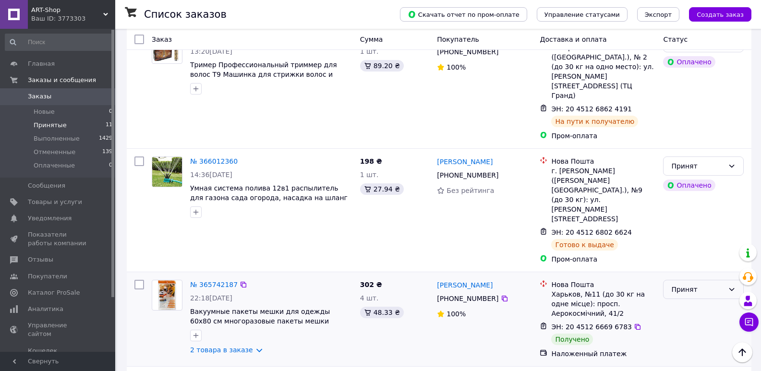
click at [697, 284] on div "Принят" at bounding box center [697, 289] width 53 height 11
click at [692, 235] on li "Выполнен" at bounding box center [703, 233] width 80 height 17
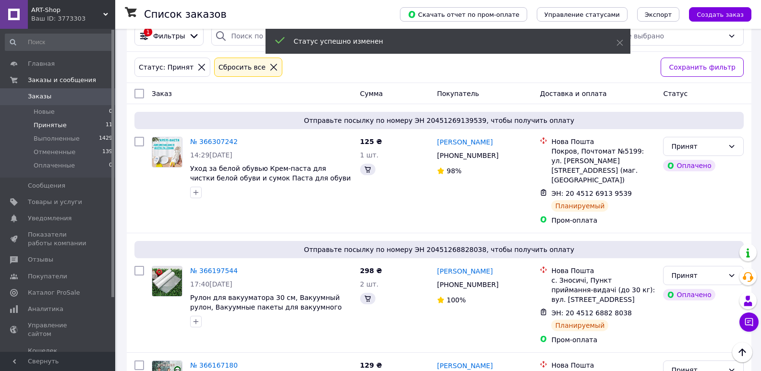
scroll to position [8, 0]
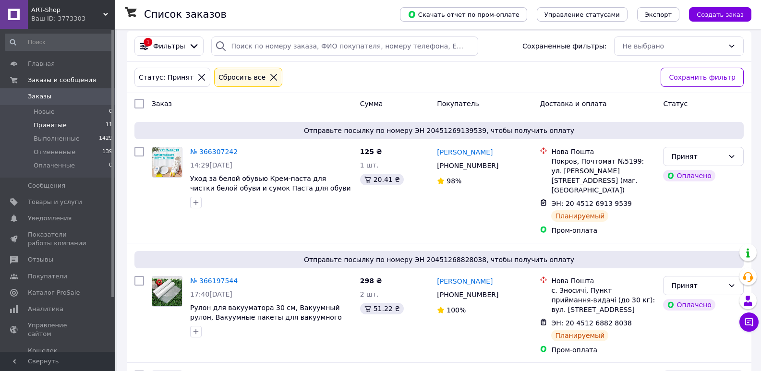
click at [81, 13] on span "ART-Shop" at bounding box center [67, 10] width 72 height 9
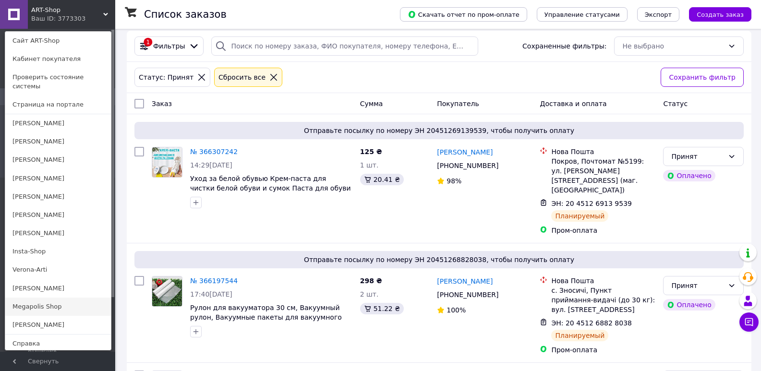
click at [34, 298] on link "Megapolis Shop" at bounding box center [58, 307] width 106 height 18
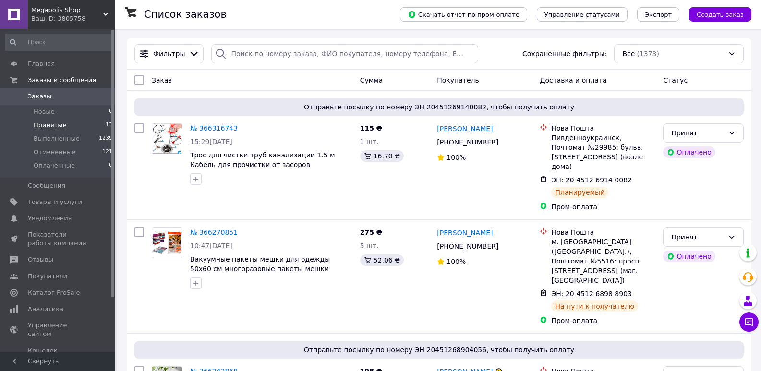
click at [61, 126] on span "Принятые" at bounding box center [50, 125] width 33 height 9
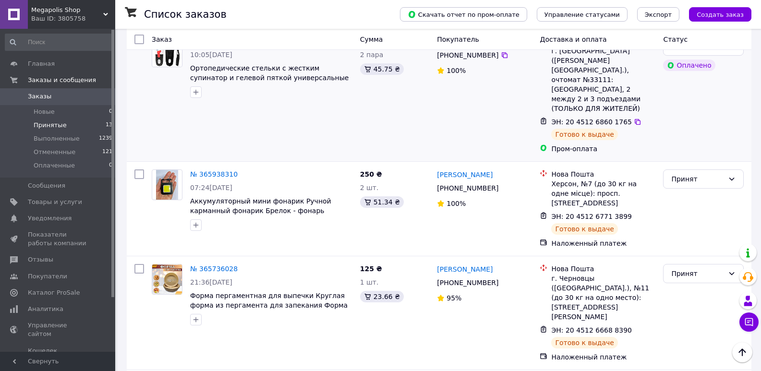
scroll to position [1059, 0]
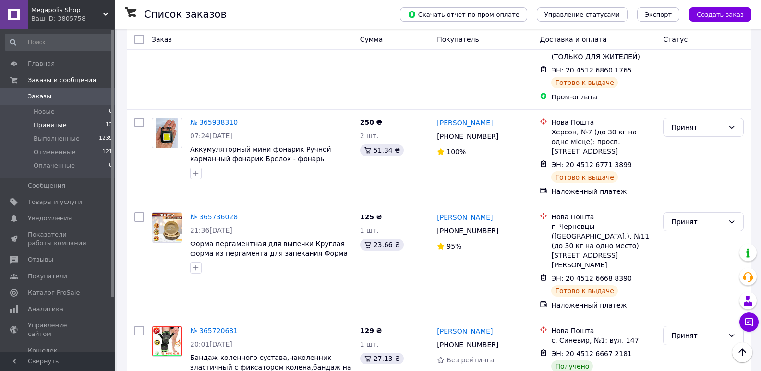
click at [677, 308] on li "Выполнен" at bounding box center [703, 314] width 80 height 17
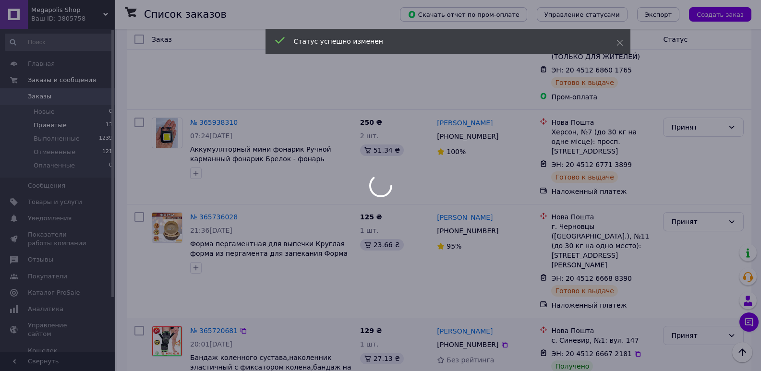
click at [687, 330] on div "Принят" at bounding box center [697, 335] width 53 height 11
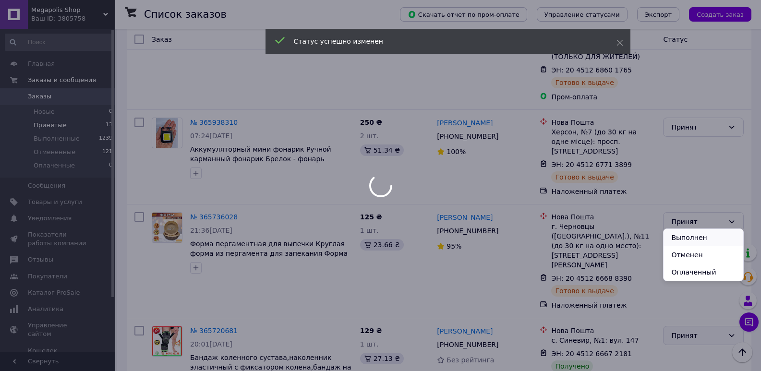
click at [678, 236] on li "Выполнен" at bounding box center [703, 237] width 80 height 17
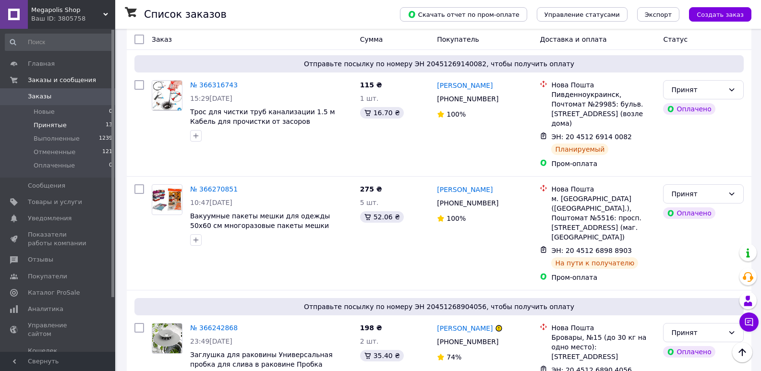
scroll to position [0, 0]
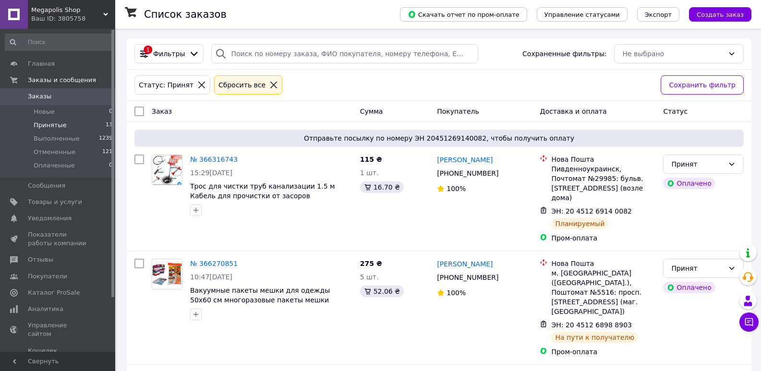
click at [37, 98] on span "Заказы" at bounding box center [40, 96] width 24 height 9
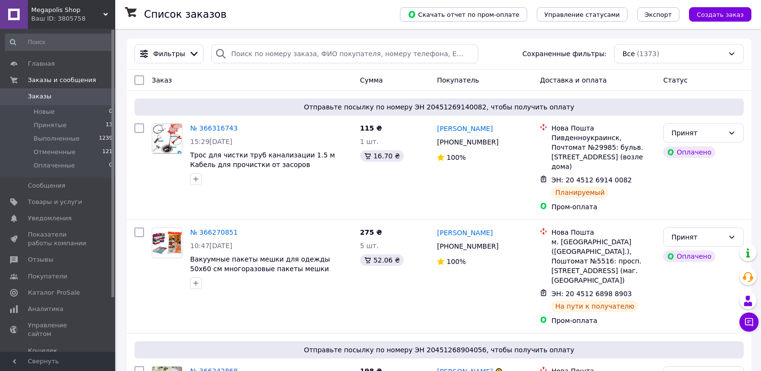
drag, startPoint x: 65, startPoint y: 26, endPoint x: 31, endPoint y: 120, distance: 99.6
click at [65, 25] on div "Megapolis Shop Ваш ID: 3805758" at bounding box center [71, 14] width 87 height 29
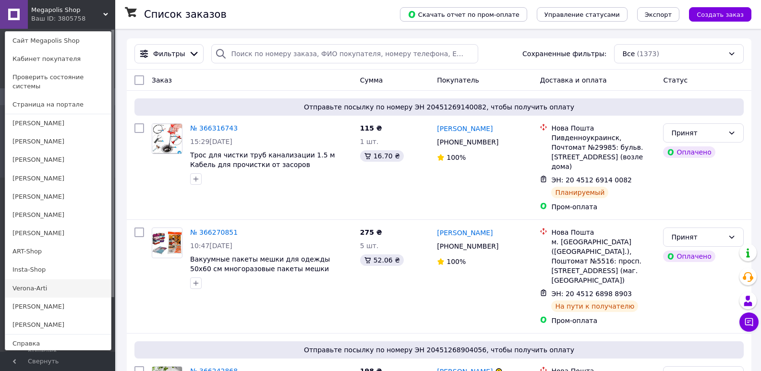
click at [23, 279] on link "Verona-Arti" at bounding box center [58, 288] width 106 height 18
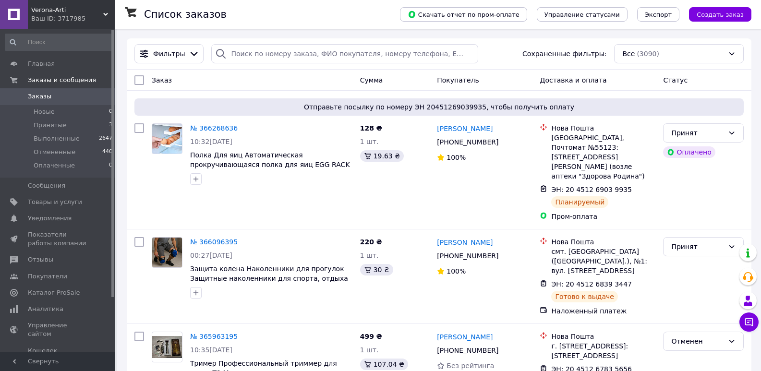
click at [51, 13] on span "Verona-Arti" at bounding box center [67, 10] width 72 height 9
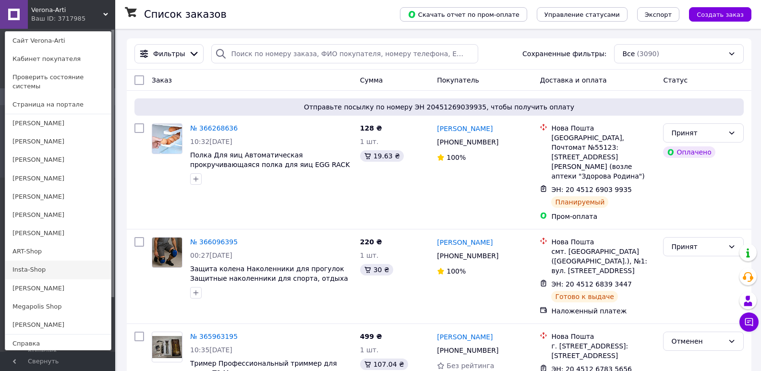
click at [44, 265] on link "Insta-Shop" at bounding box center [58, 270] width 106 height 18
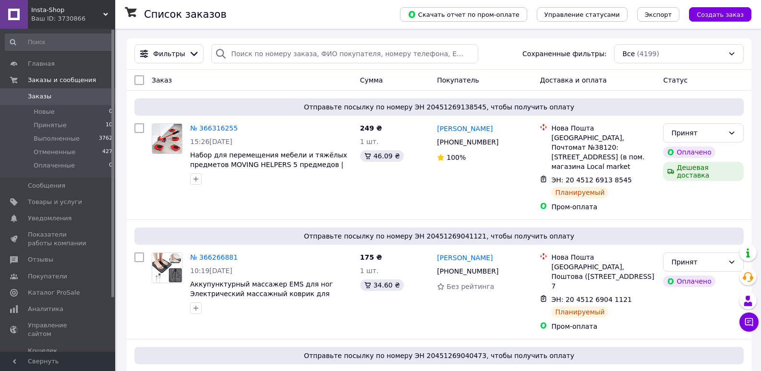
click at [69, 10] on span "Insta-Shop" at bounding box center [67, 10] width 72 height 9
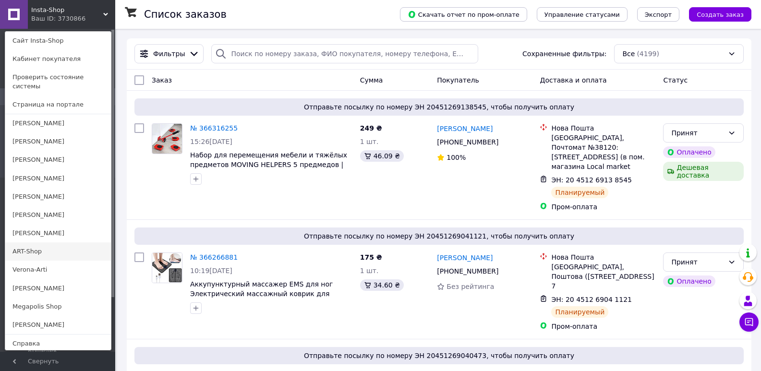
click at [36, 245] on link "ART-Shop" at bounding box center [58, 251] width 106 height 18
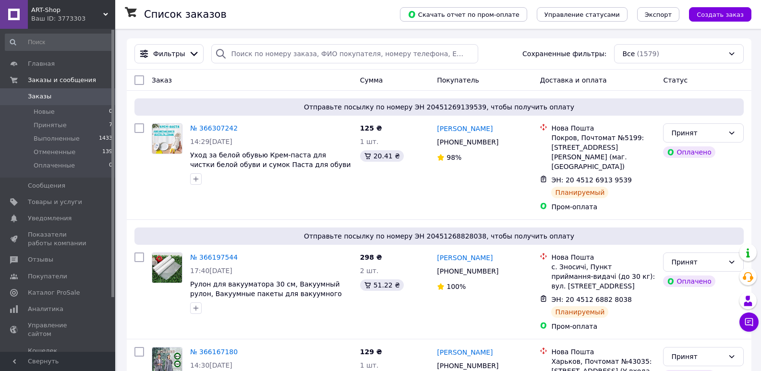
click at [68, 19] on div "Ваш ID: 3773303" at bounding box center [73, 18] width 84 height 9
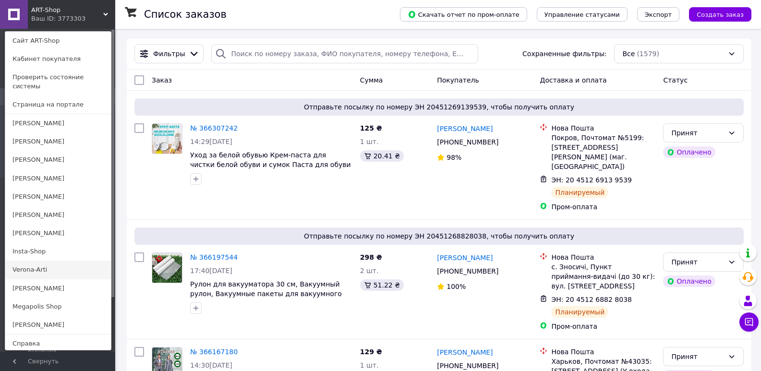
click at [35, 262] on link "Verona-Arti" at bounding box center [58, 270] width 106 height 18
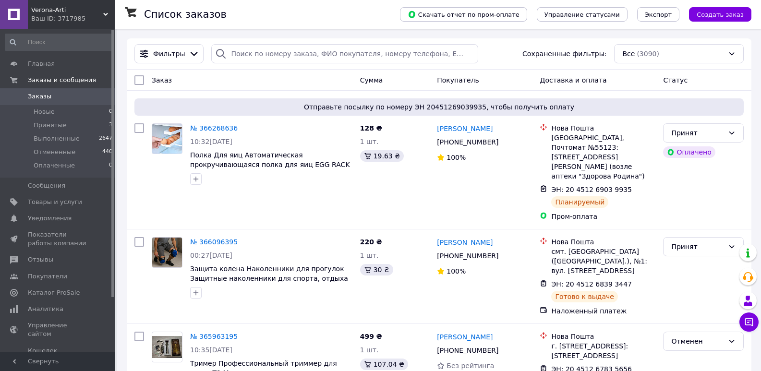
click at [53, 17] on div "Ваш ID: 3717985" at bounding box center [73, 18] width 84 height 9
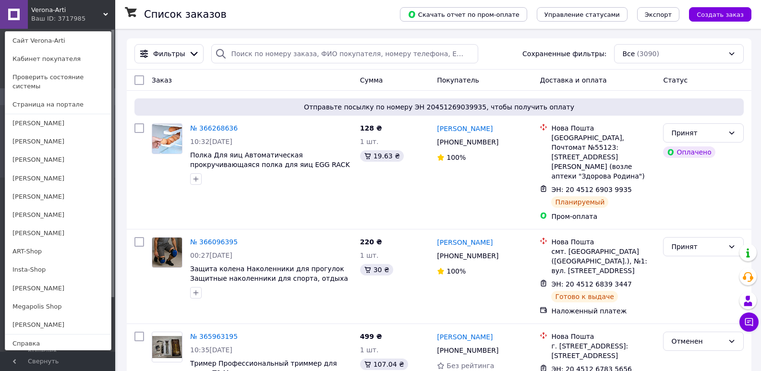
click at [53, 17] on div "Ваш ID: 3717985" at bounding box center [51, 18] width 40 height 9
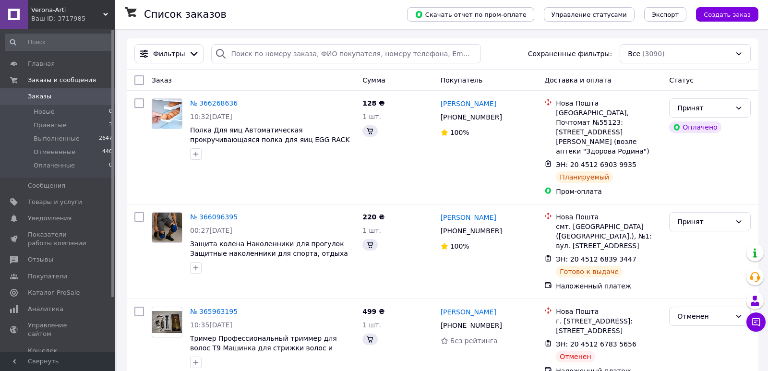
drag, startPoint x: 48, startPoint y: 16, endPoint x: 49, endPoint y: 92, distance: 75.3
click at [49, 16] on div "Ваш ID: 3717985" at bounding box center [73, 18] width 84 height 9
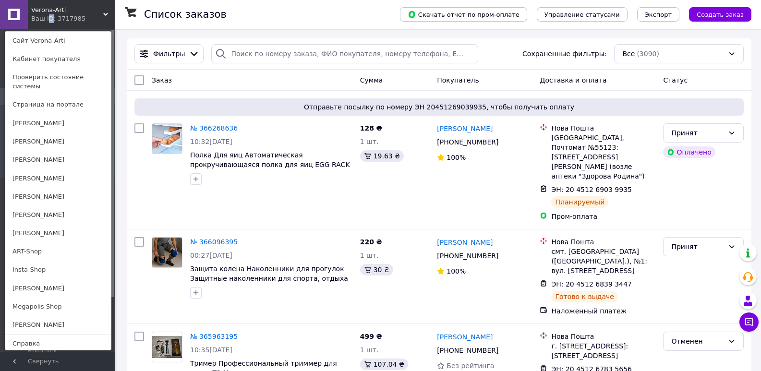
drag, startPoint x: 26, startPoint y: 257, endPoint x: 27, endPoint y: 251, distance: 6.4
click at [26, 261] on link "Insta-Shop" at bounding box center [58, 270] width 106 height 18
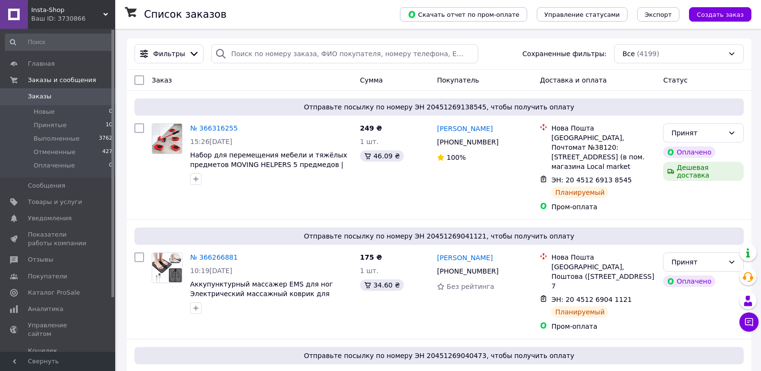
click at [62, 21] on div "Ваш ID: 3730866" at bounding box center [73, 18] width 84 height 9
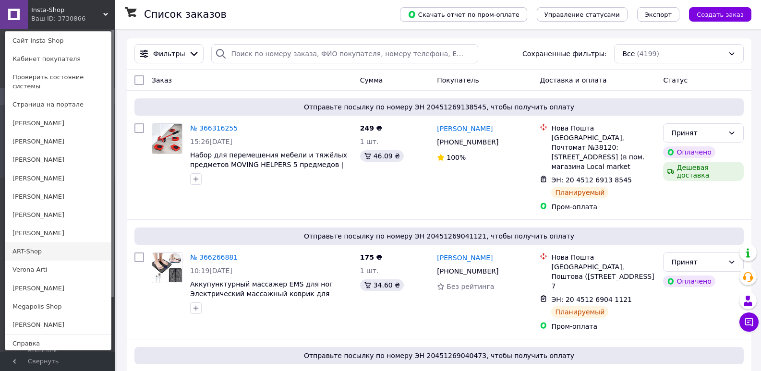
click at [23, 244] on link "ART-Shop" at bounding box center [58, 251] width 106 height 18
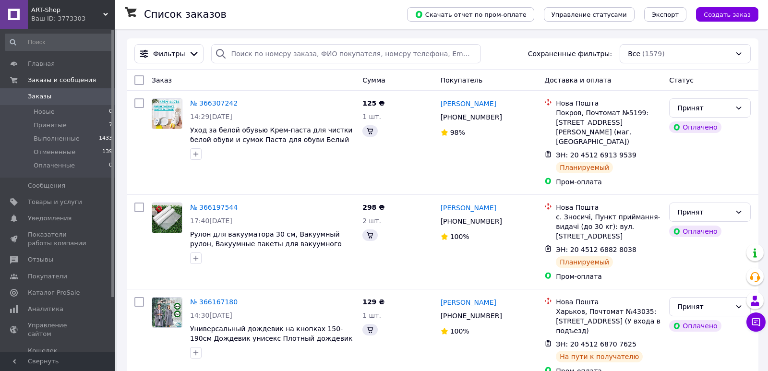
click at [53, 14] on div "Ваш ID: 3773303" at bounding box center [73, 18] width 84 height 9
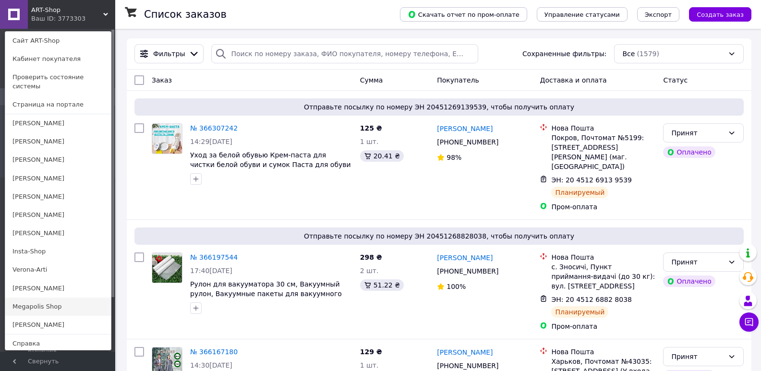
click at [36, 298] on link "Megapolis Shop" at bounding box center [58, 307] width 106 height 18
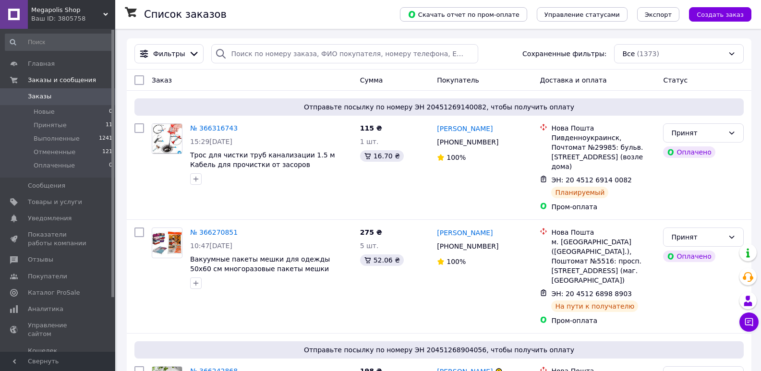
click at [72, 15] on div "Ваш ID: 3805758" at bounding box center [73, 18] width 84 height 9
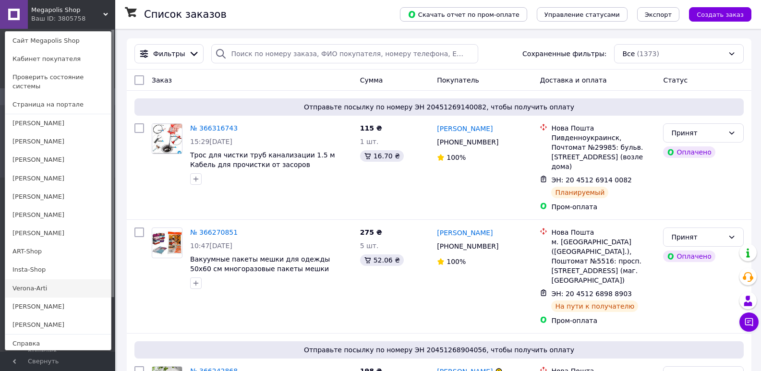
click at [44, 279] on link "Verona-Arti" at bounding box center [58, 288] width 106 height 18
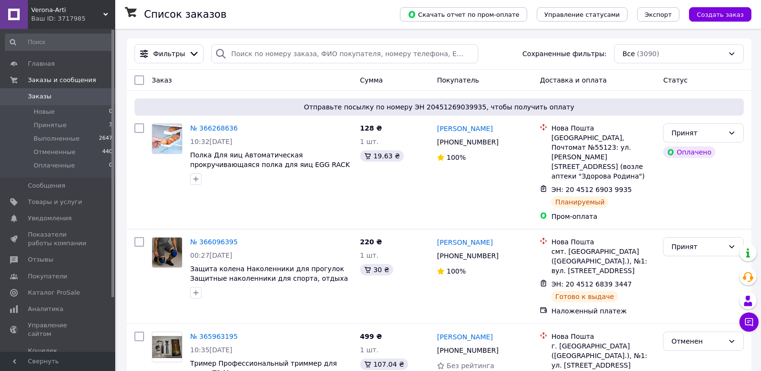
click at [49, 13] on span "Verona-Arti" at bounding box center [67, 10] width 72 height 9
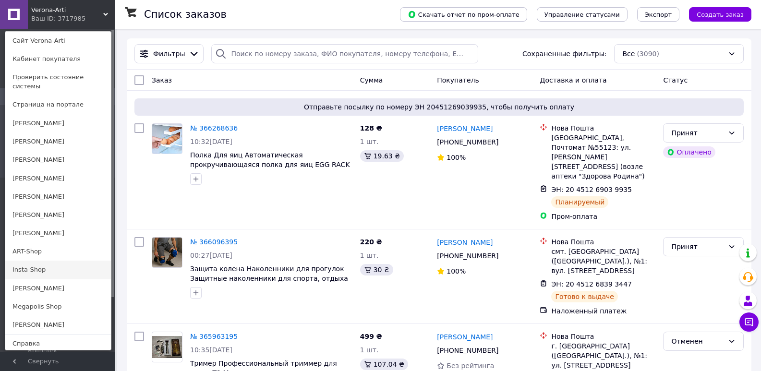
click at [20, 265] on link "Insta-Shop" at bounding box center [58, 270] width 106 height 18
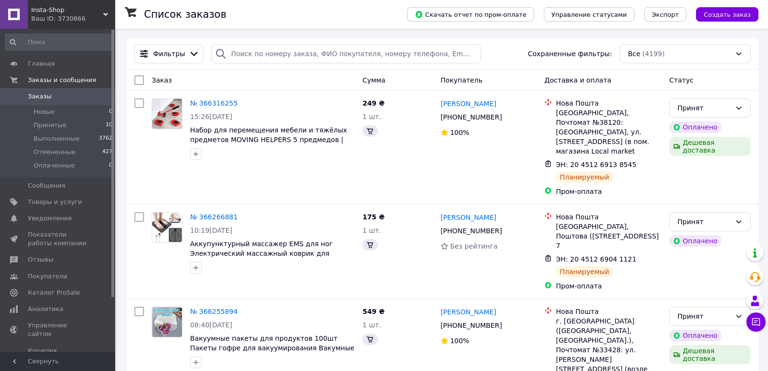
click at [54, 18] on div "Ваш ID: 3730866" at bounding box center [73, 18] width 84 height 9
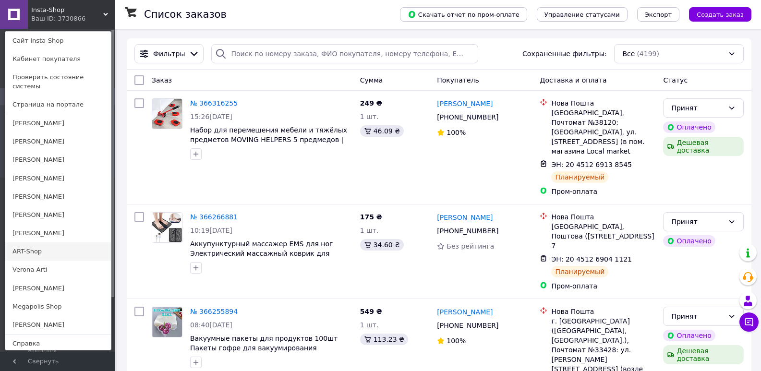
click at [26, 245] on link "ART-Shop" at bounding box center [58, 251] width 106 height 18
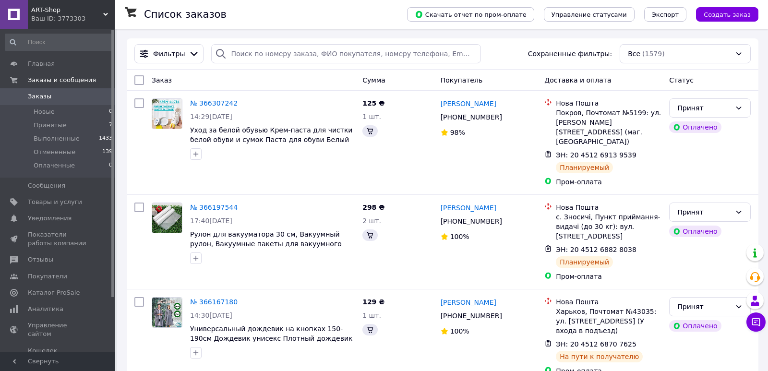
click at [52, 19] on div "Ваш ID: 3773303" at bounding box center [73, 18] width 84 height 9
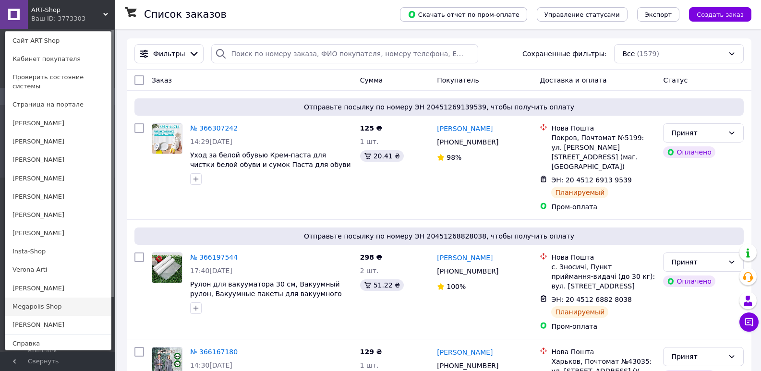
click at [26, 298] on link "Megapolis Shop" at bounding box center [58, 307] width 106 height 18
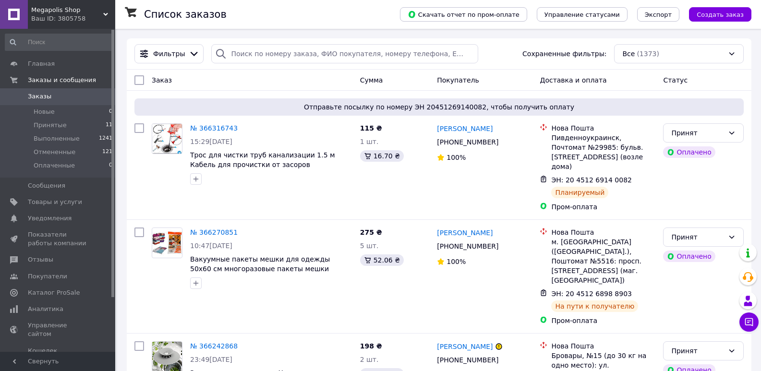
click at [81, 15] on div "Ваш ID: 3805758" at bounding box center [73, 18] width 84 height 9
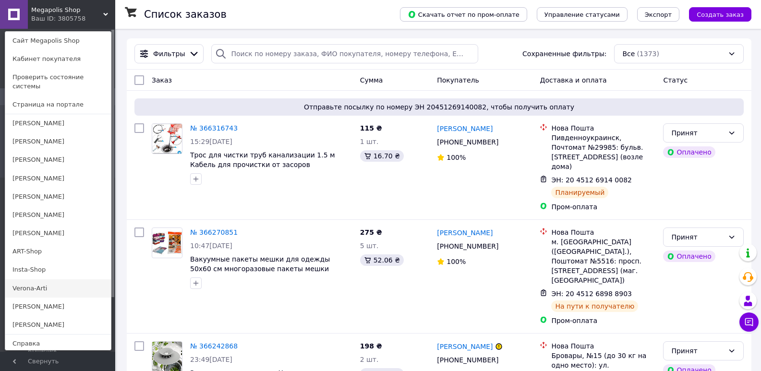
click at [13, 279] on link "Verona-Arti" at bounding box center [58, 288] width 106 height 18
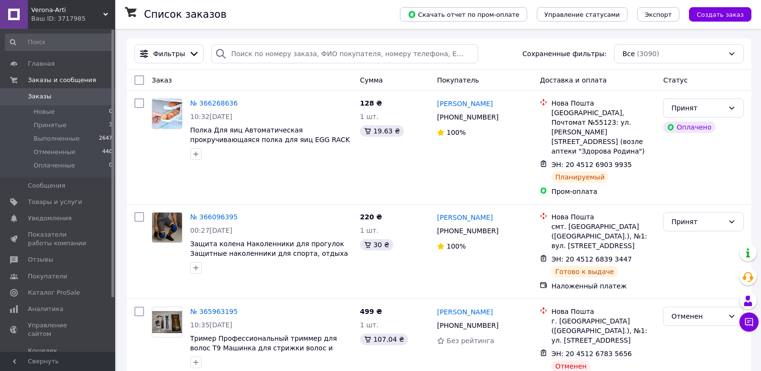
click at [53, 15] on div "Ваш ID: 3717985" at bounding box center [73, 18] width 84 height 9
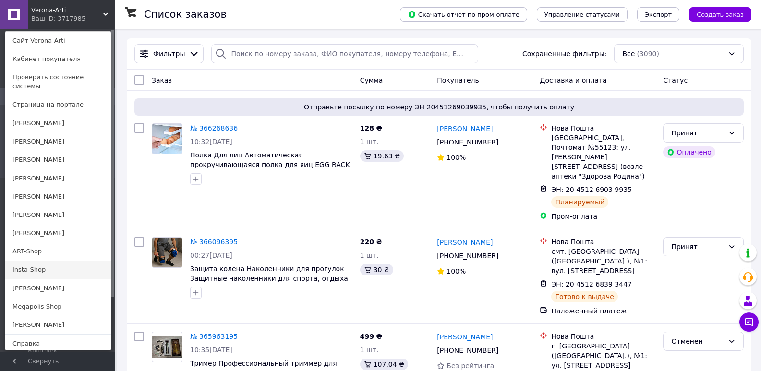
click at [27, 261] on link "Insta-Shop" at bounding box center [58, 270] width 106 height 18
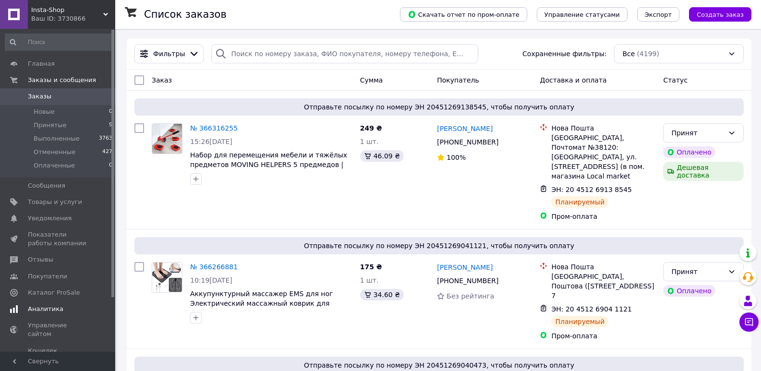
click at [42, 314] on link "Аналитика" at bounding box center [59, 309] width 118 height 16
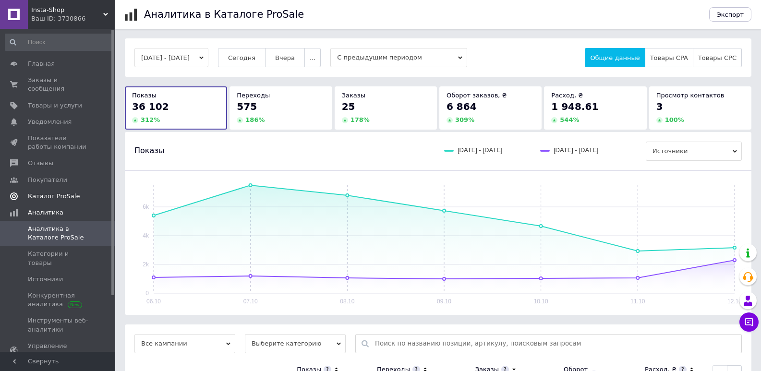
click at [66, 192] on span "Каталог ProSale" at bounding box center [54, 196] width 52 height 9
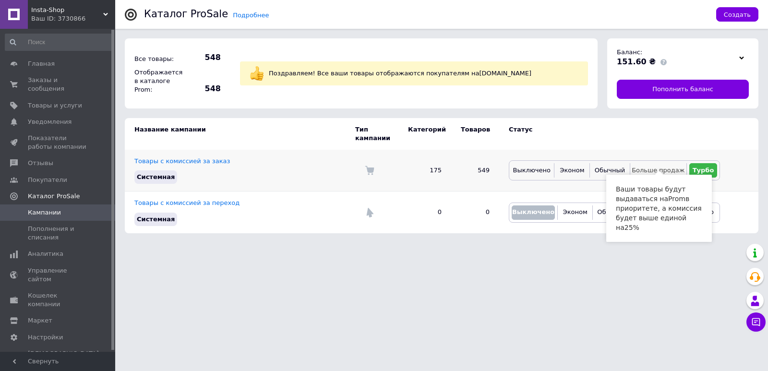
click at [663, 167] on span "Больше продаж" at bounding box center [658, 170] width 53 height 7
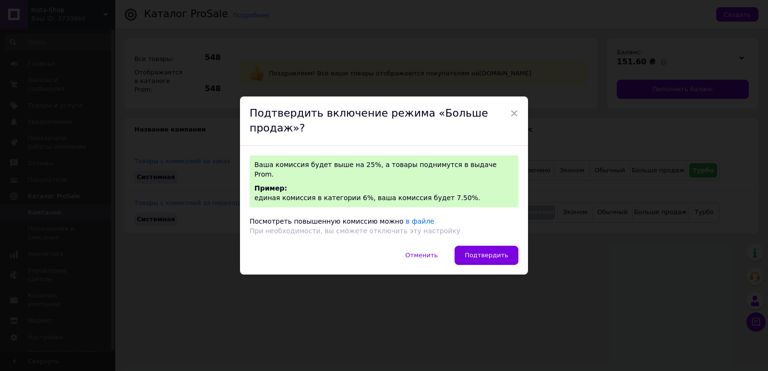
click at [494, 251] on span "Подтвердить" at bounding box center [487, 254] width 44 height 7
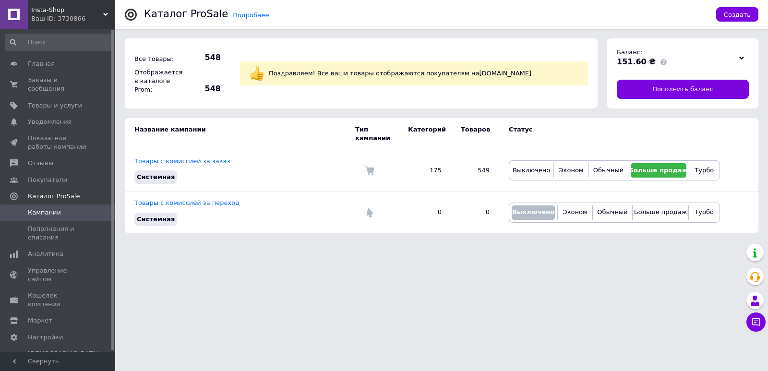
click at [54, 6] on span "Insta-Shop" at bounding box center [67, 10] width 72 height 9
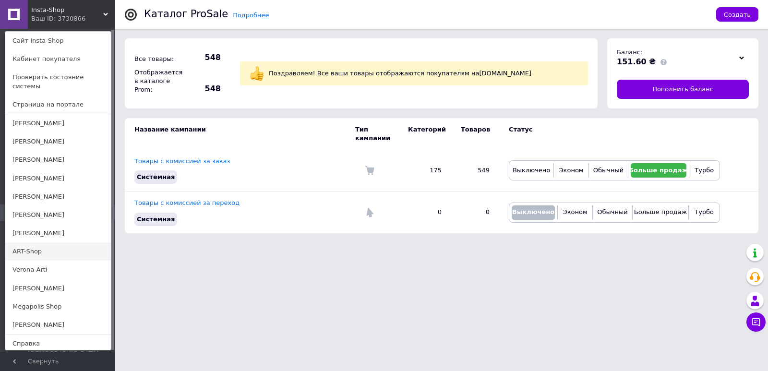
click at [39, 242] on link "ART-Shop" at bounding box center [58, 251] width 106 height 18
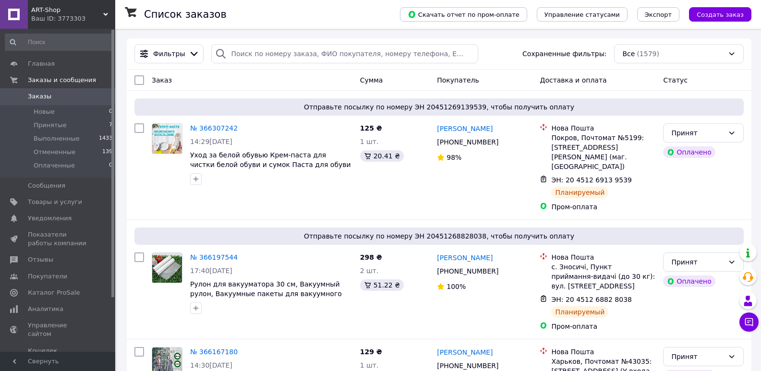
click at [56, 14] on div "Ваш ID: 3773303" at bounding box center [73, 18] width 84 height 9
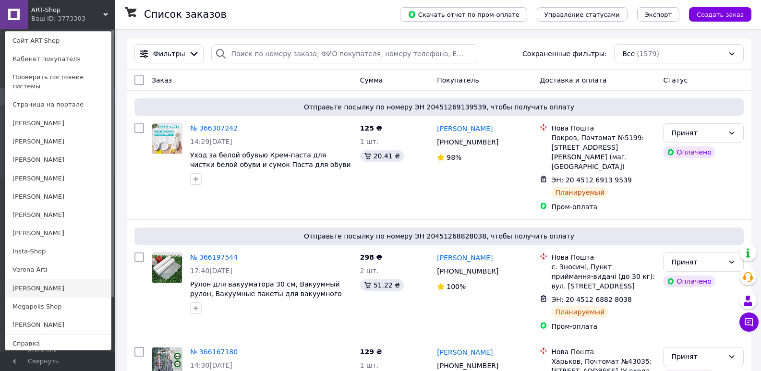
click at [26, 286] on link "[PERSON_NAME]" at bounding box center [58, 288] width 106 height 18
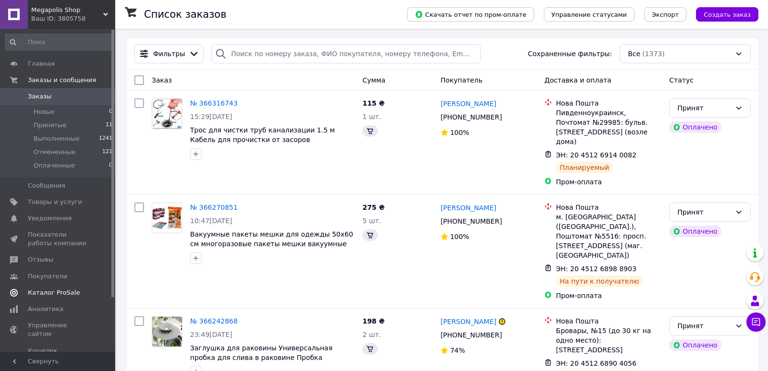
click at [48, 287] on link "Каталог ProSale" at bounding box center [59, 293] width 118 height 16
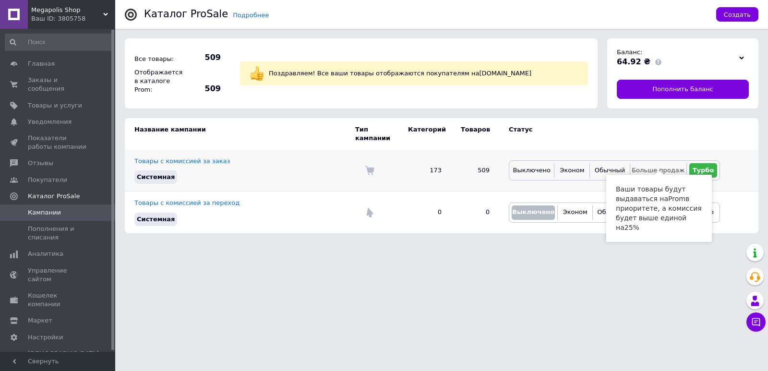
click at [658, 167] on span "Больше продаж" at bounding box center [658, 170] width 53 height 7
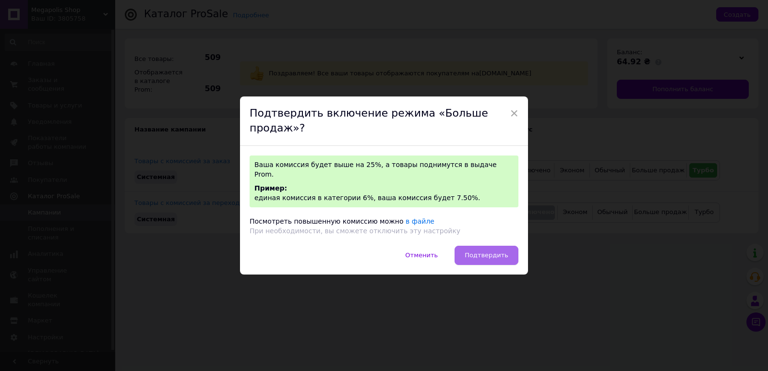
click at [502, 251] on span "Подтвердить" at bounding box center [487, 254] width 44 height 7
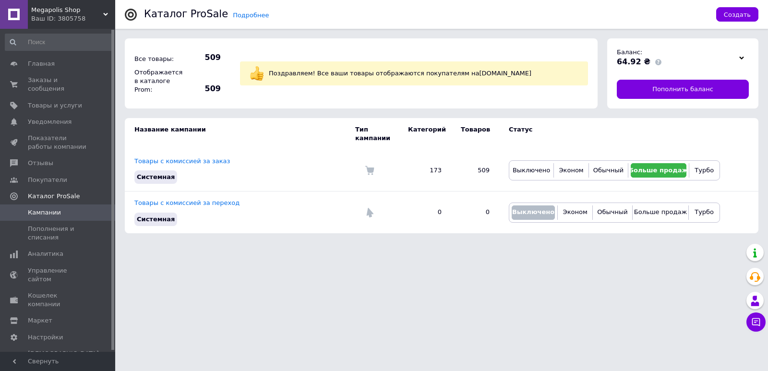
click at [66, 20] on div "Ваш ID: 3805758" at bounding box center [73, 18] width 84 height 9
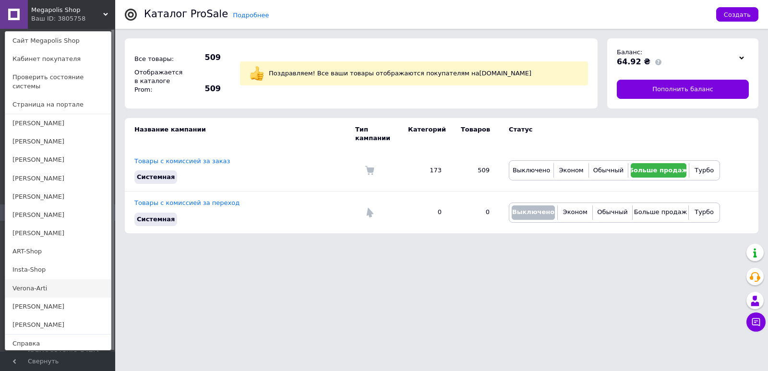
click at [27, 279] on link "Verona-Arti" at bounding box center [58, 288] width 106 height 18
